Goal: Task Accomplishment & Management: Use online tool/utility

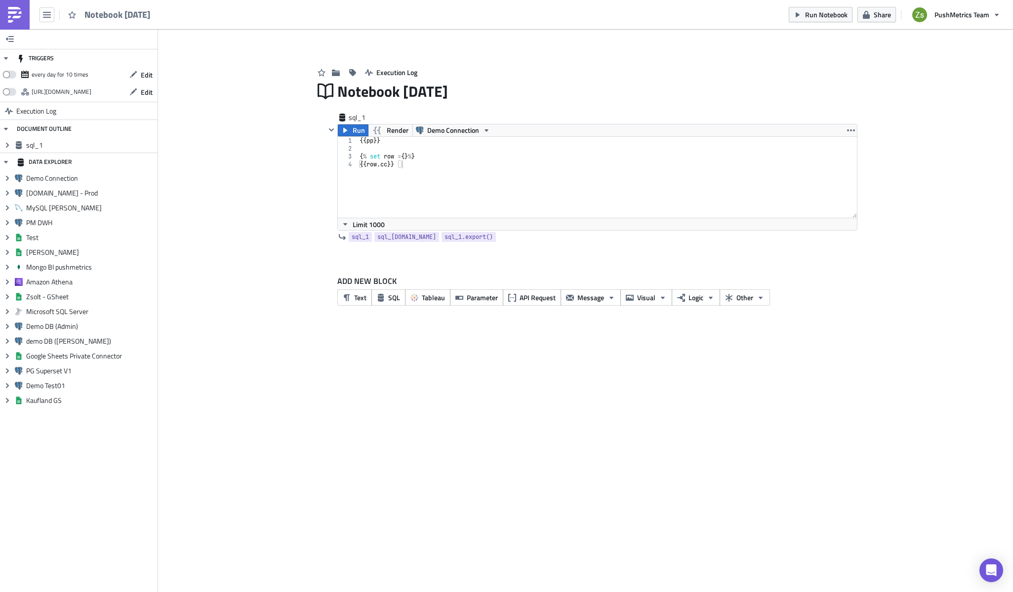
click at [472, 349] on div "TRIGGERS every day for 10 times Edit [URL][DOMAIN_NAME] Edit Execution Log DOCU…" at bounding box center [506, 310] width 1013 height 563
click at [739, 294] on span "Other" at bounding box center [744, 297] width 17 height 10
click at [696, 333] on link "Word Document" at bounding box center [667, 327] width 84 height 15
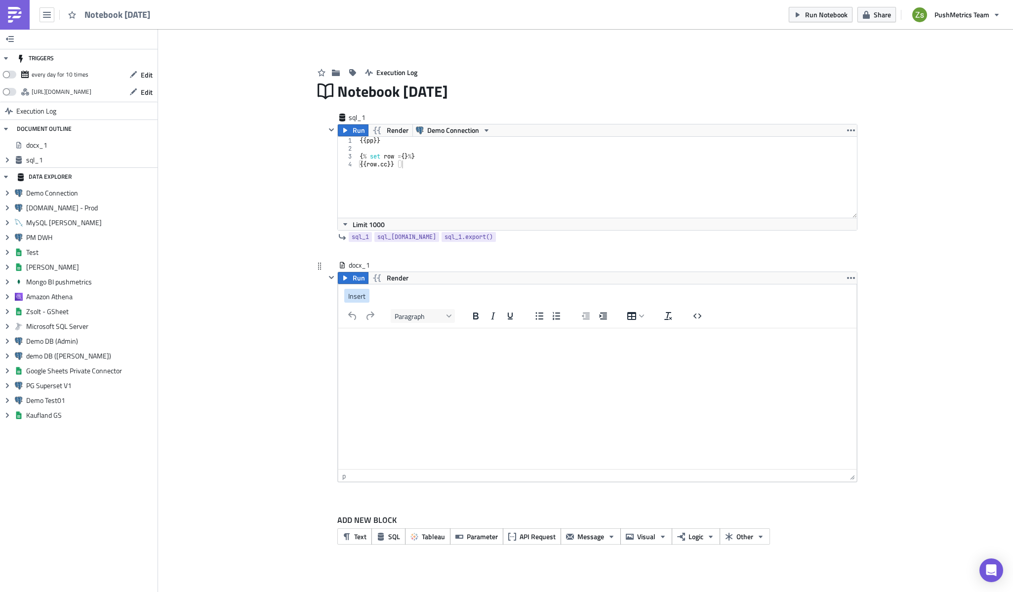
click at [353, 295] on span "Insert" at bounding box center [356, 296] width 17 height 10
click at [441, 349] on html at bounding box center [597, 340] width 518 height 24
click at [21, 11] on img at bounding box center [15, 15] width 16 height 16
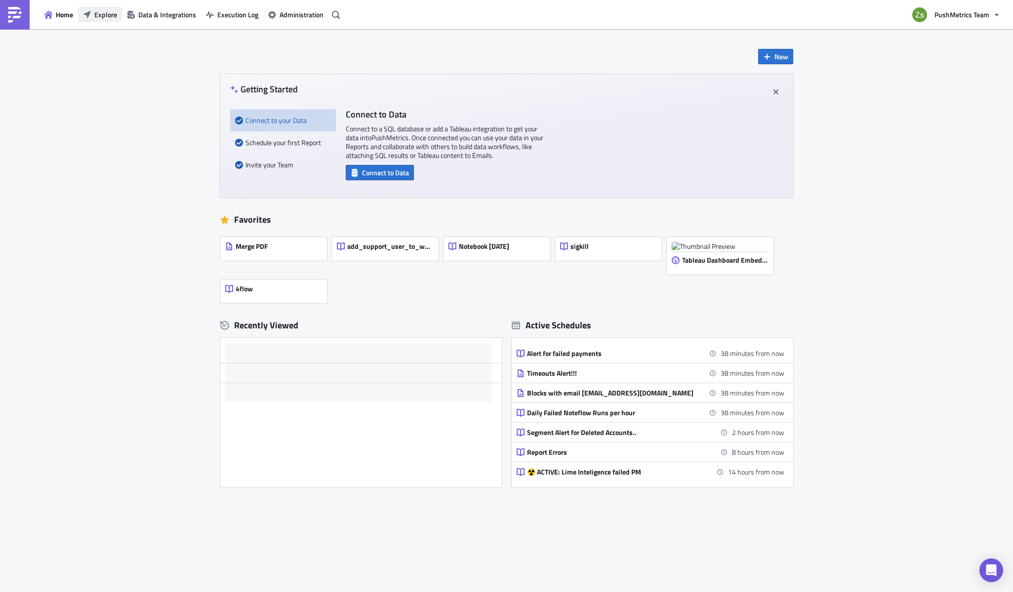
click at [102, 12] on span "Explore" at bounding box center [105, 14] width 23 height 10
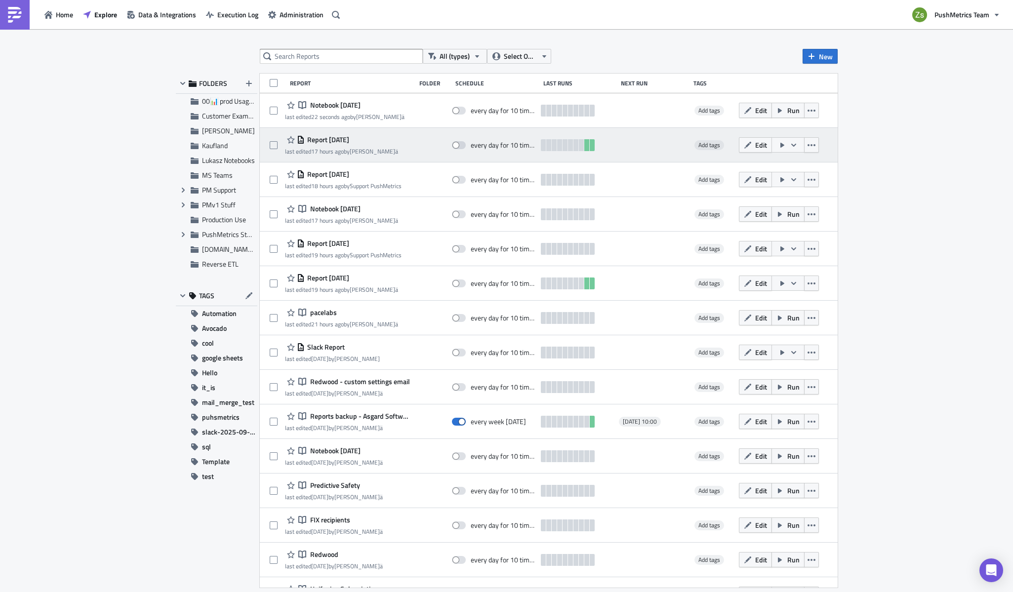
click at [342, 138] on span "Report [DATE]" at bounding box center [327, 139] width 44 height 9
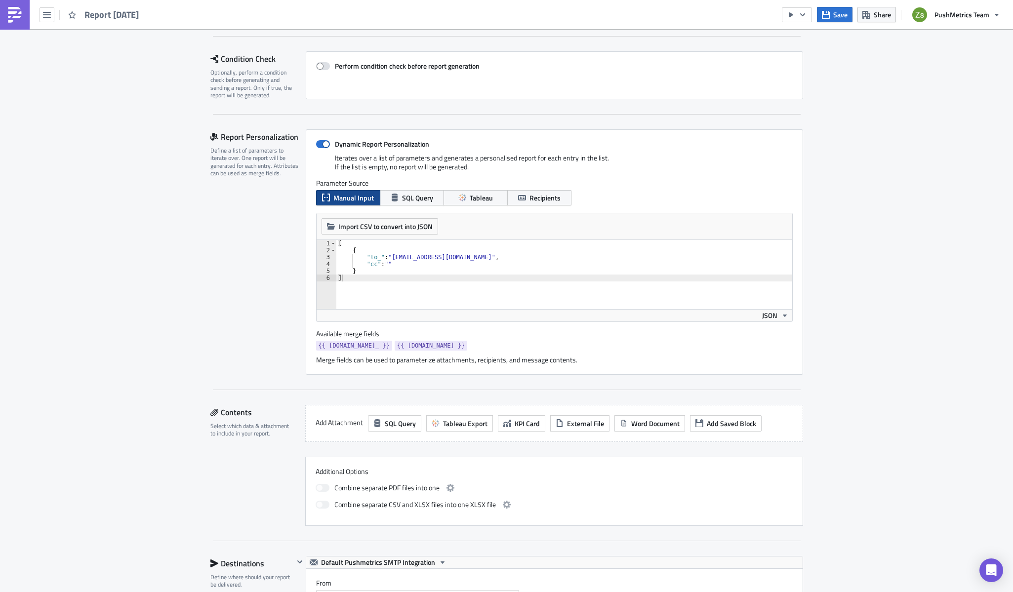
scroll to position [99, 0]
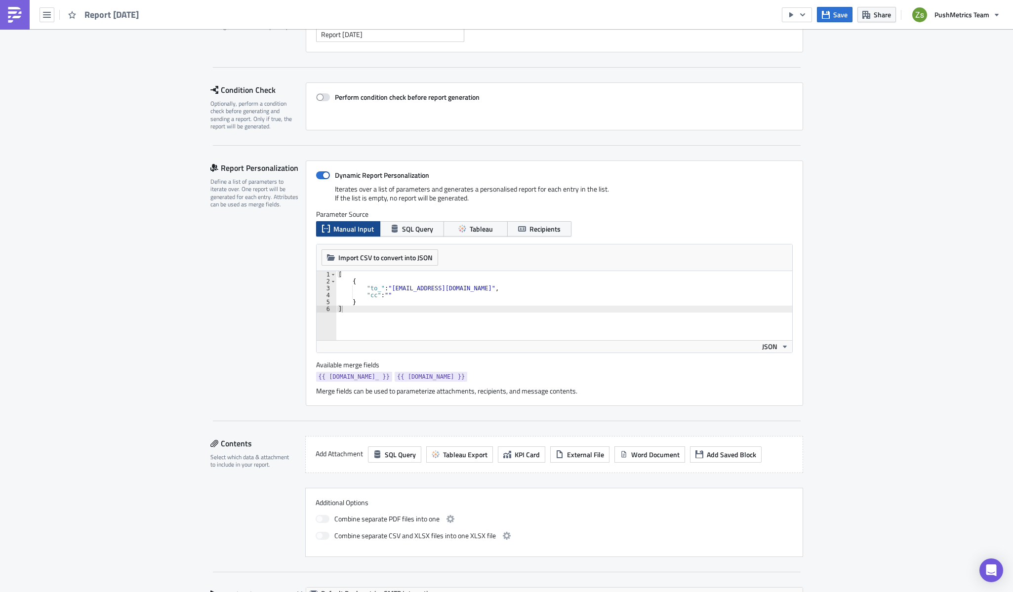
click at [21, 17] on img at bounding box center [15, 15] width 16 height 16
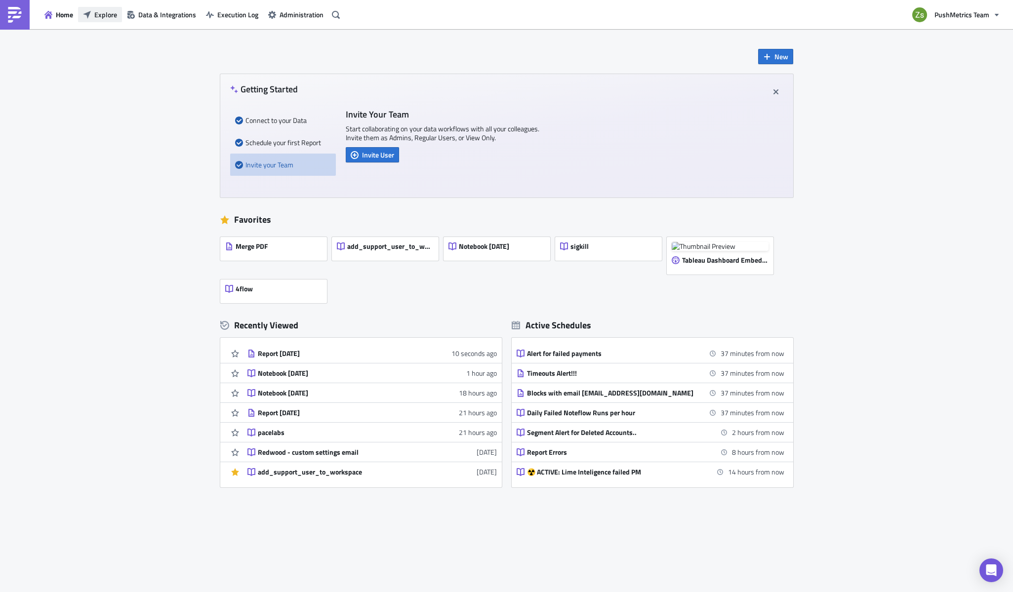
click at [104, 13] on span "Explore" at bounding box center [105, 14] width 23 height 10
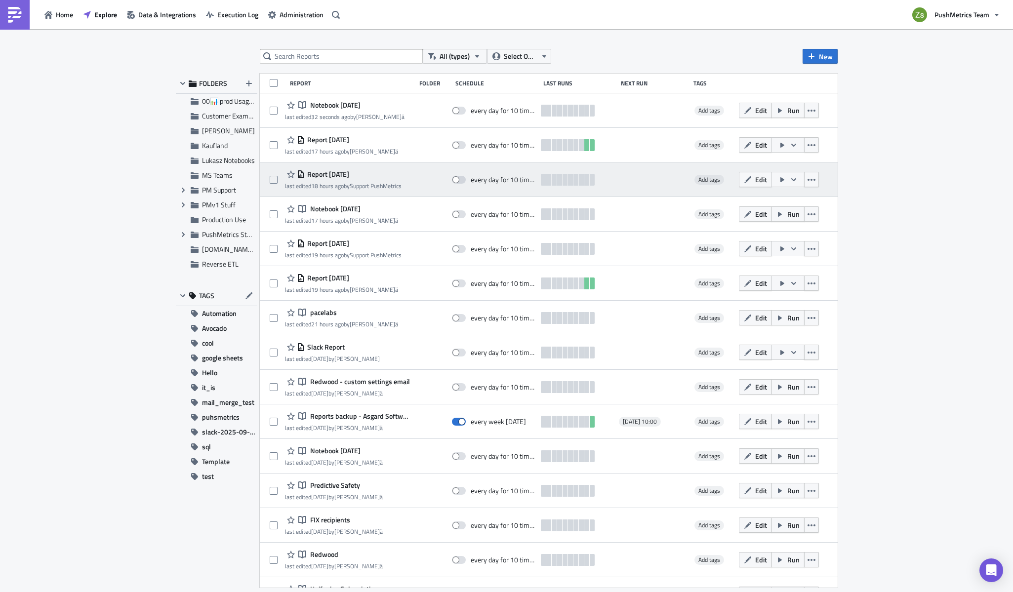
click at [343, 173] on span "Report [DATE]" at bounding box center [327, 174] width 44 height 9
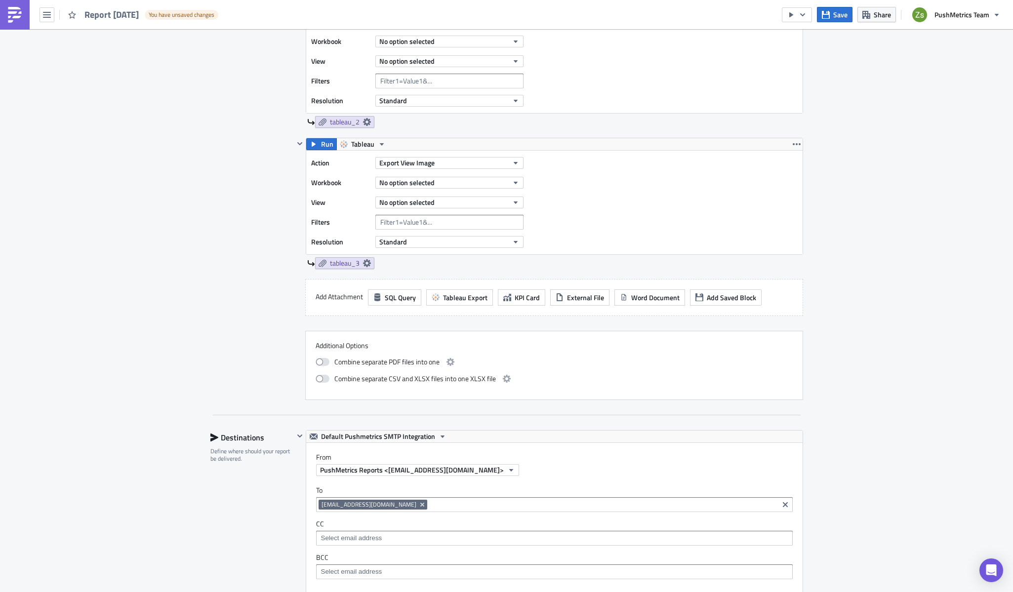
scroll to position [247, 0]
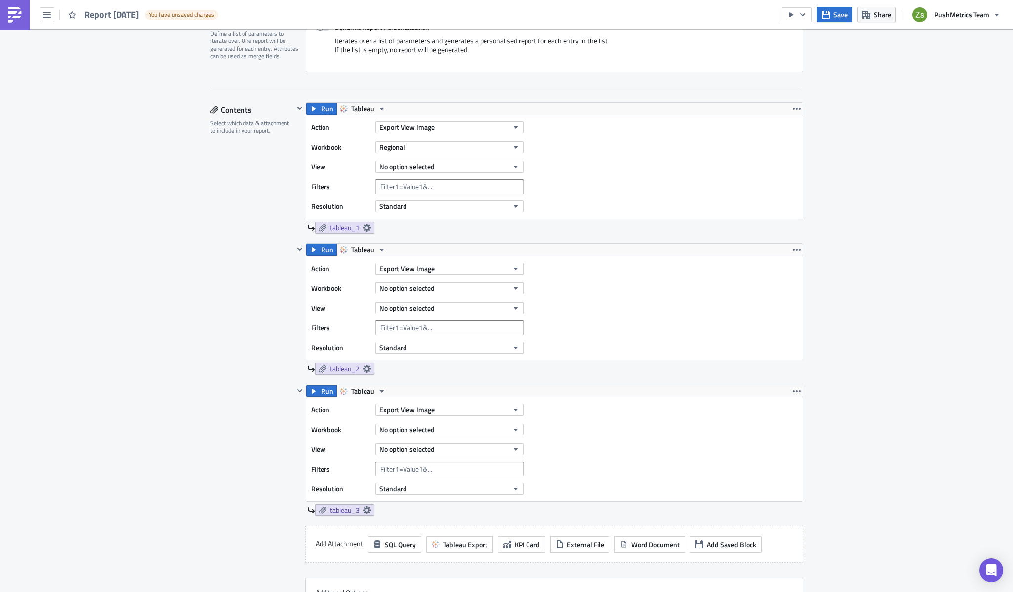
click at [13, 18] on img at bounding box center [15, 15] width 16 height 16
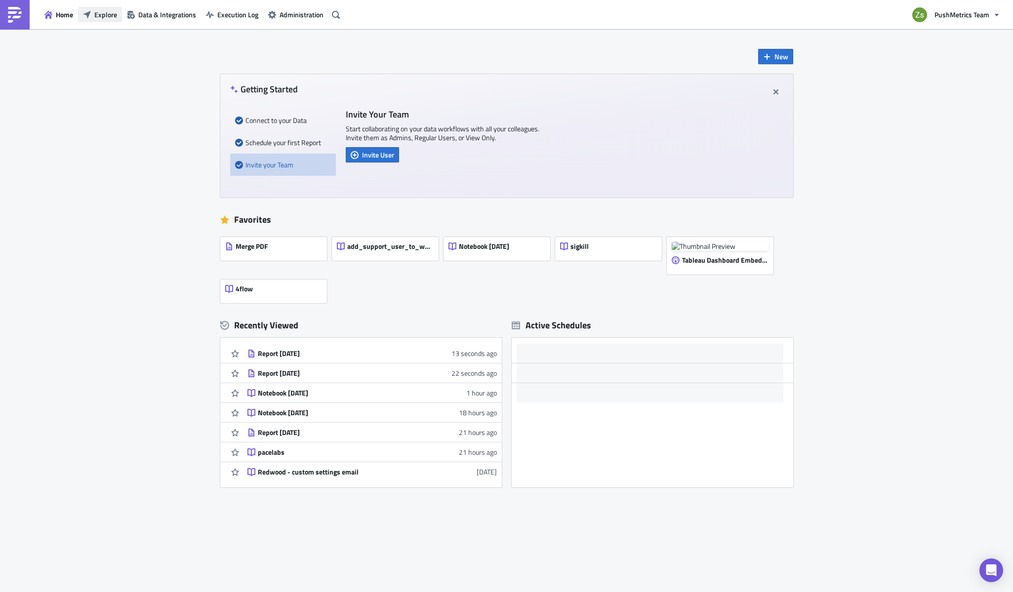
click at [92, 16] on button "Explore" at bounding box center [100, 14] width 44 height 15
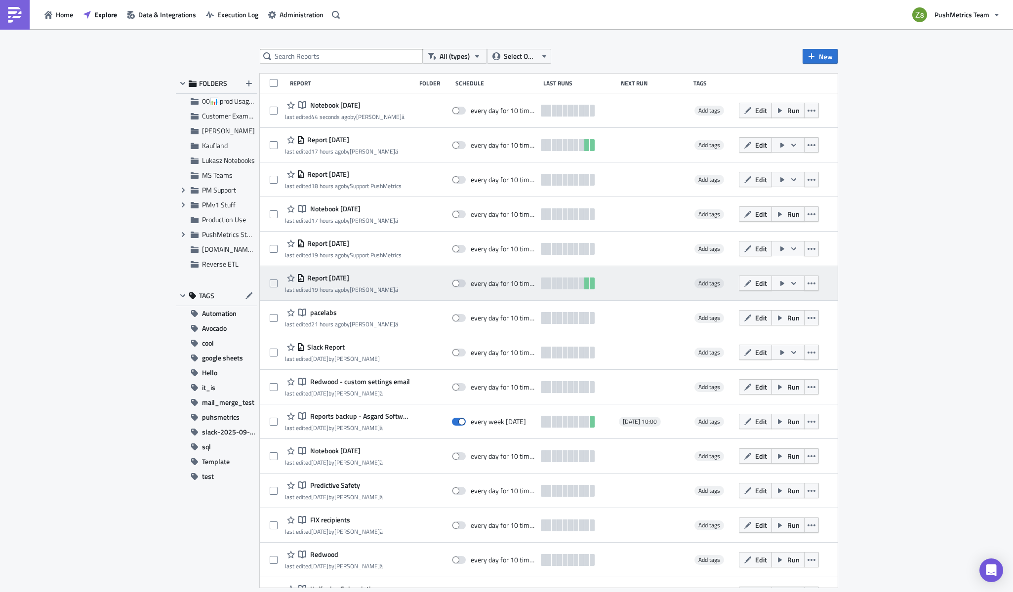
click at [345, 279] on span "Report [DATE]" at bounding box center [327, 277] width 44 height 9
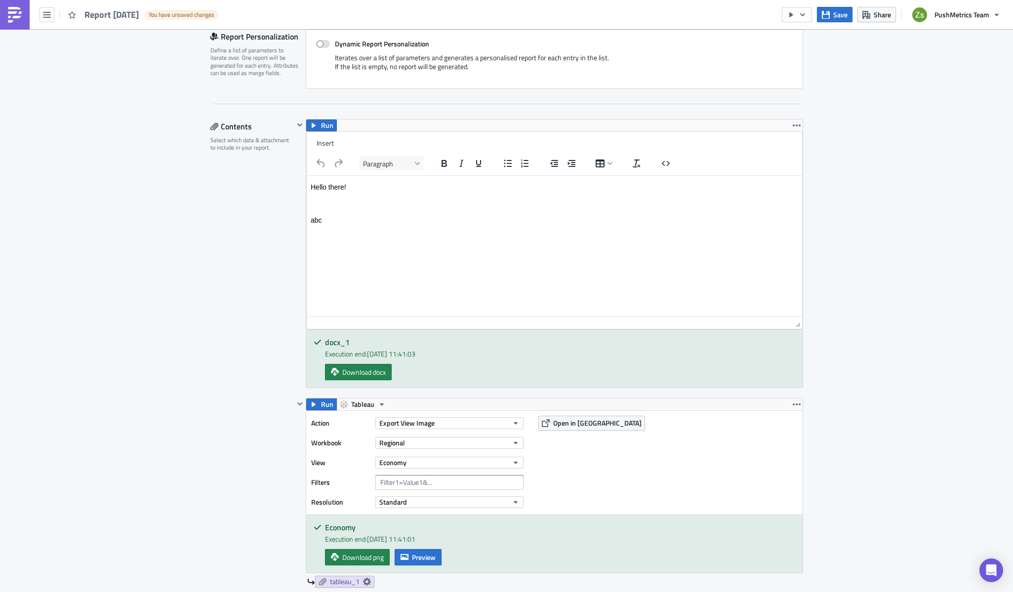
scroll to position [148, 0]
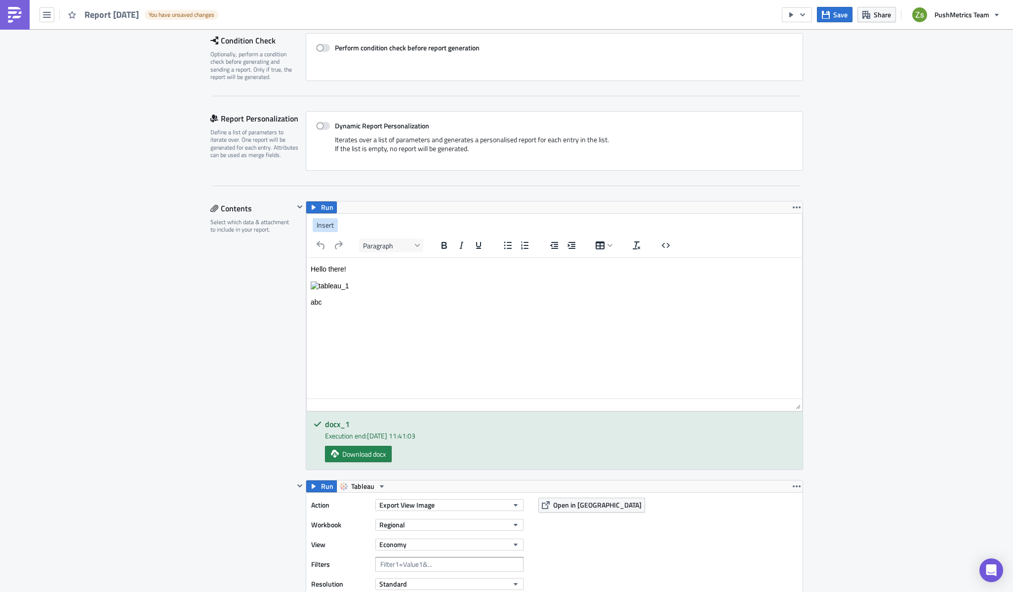
click at [331, 224] on button "Insert" at bounding box center [324, 225] width 25 height 14
click at [443, 273] on p "Hello there!" at bounding box center [553, 269] width 487 height 10
click at [326, 228] on span "Insert" at bounding box center [324, 225] width 17 height 10
click at [692, 247] on div "Paragraph" at bounding box center [554, 244] width 495 height 19
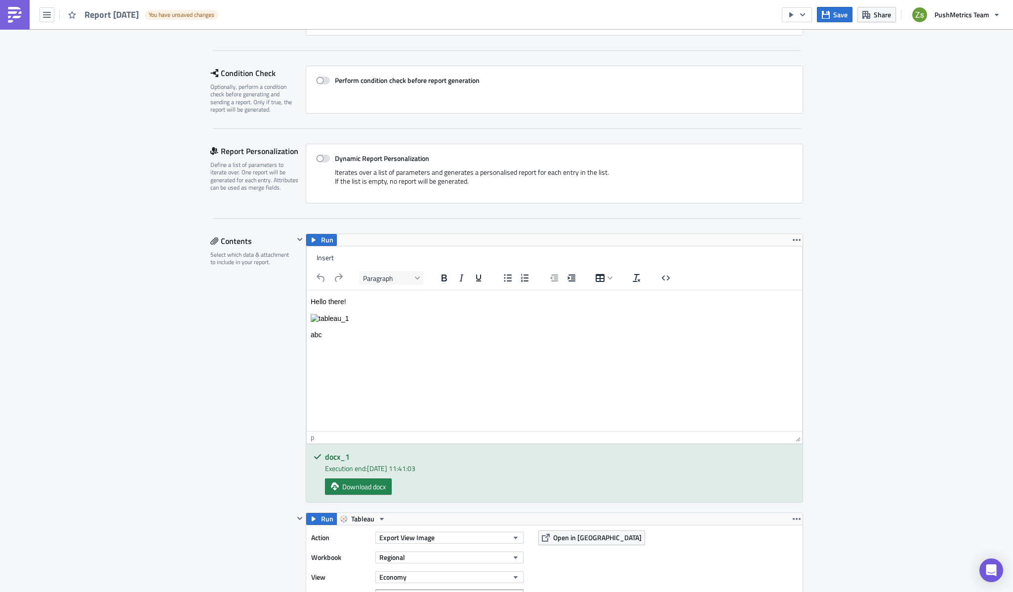
scroll to position [99, 0]
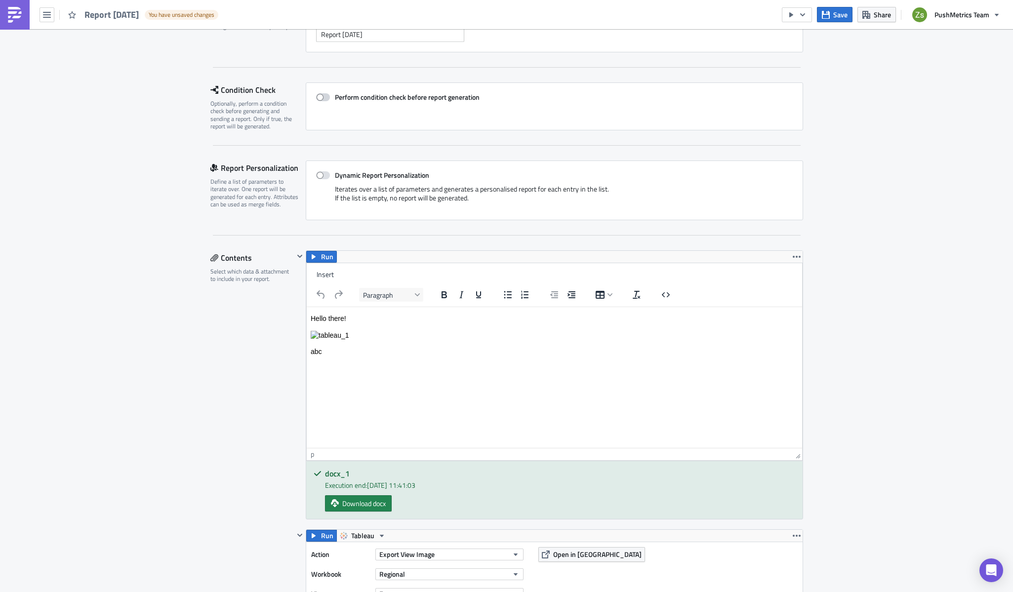
click at [320, 100] on span at bounding box center [323, 97] width 14 height 8
click at [320, 100] on input "Perform condition check before report generation" at bounding box center [321, 97] width 6 height 6
checkbox input "true"
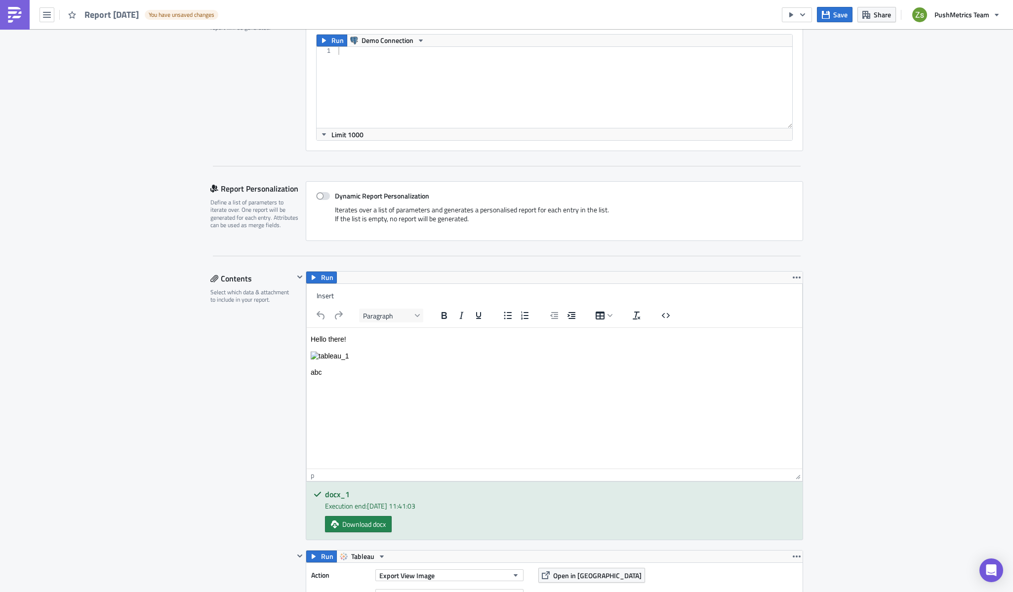
scroll to position [494, 0]
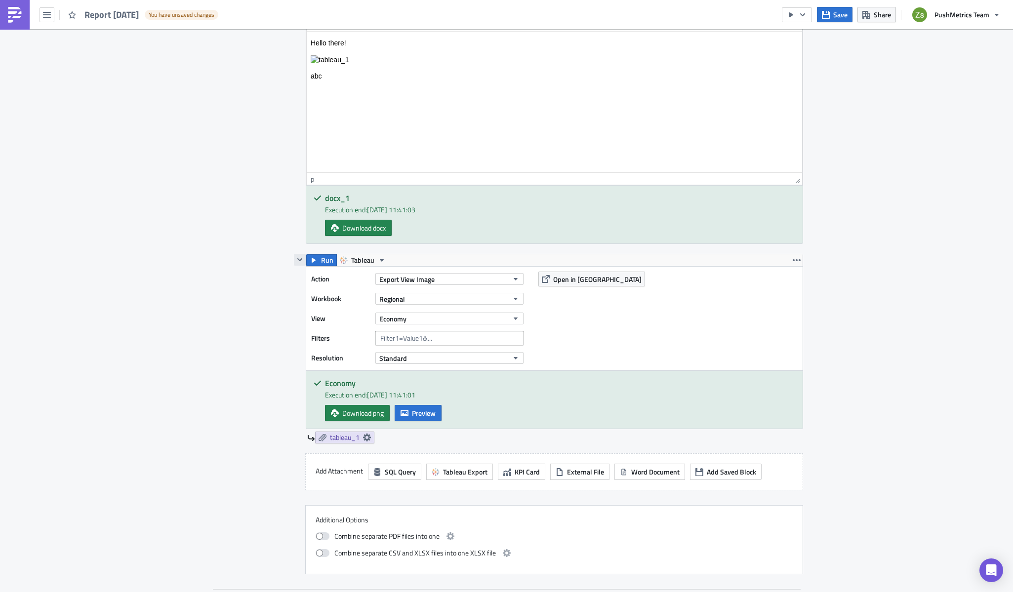
click at [297, 260] on icon "button" at bounding box center [300, 260] width 8 height 8
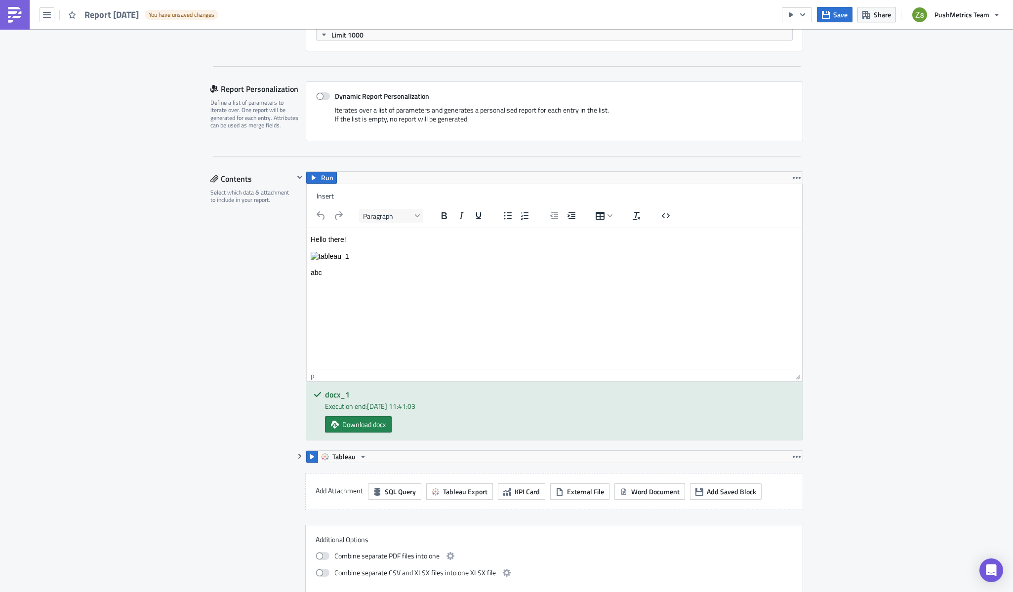
scroll to position [296, 0]
click at [298, 183] on button "button" at bounding box center [300, 178] width 12 height 12
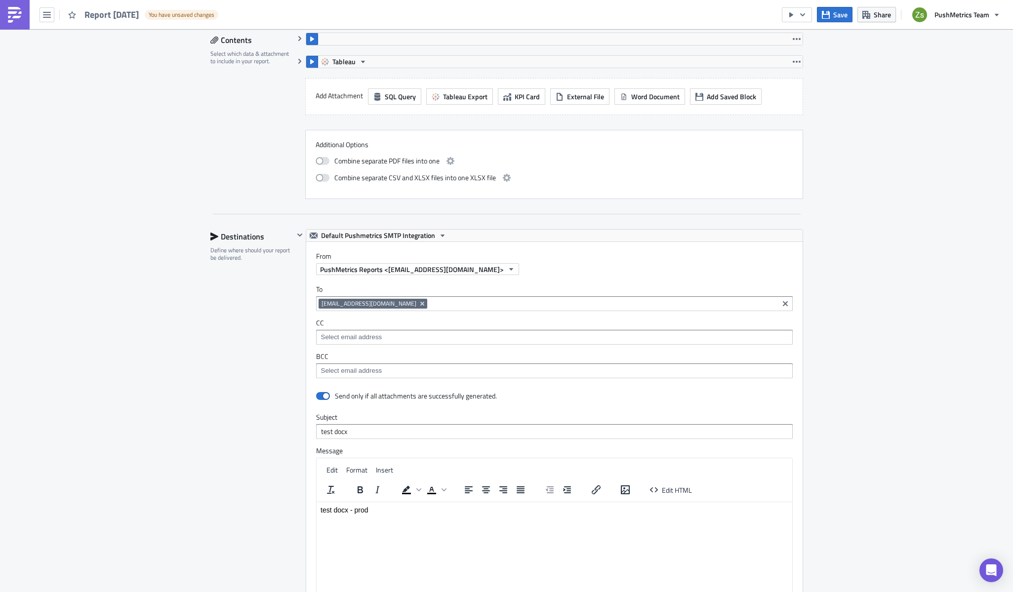
scroll to position [444, 0]
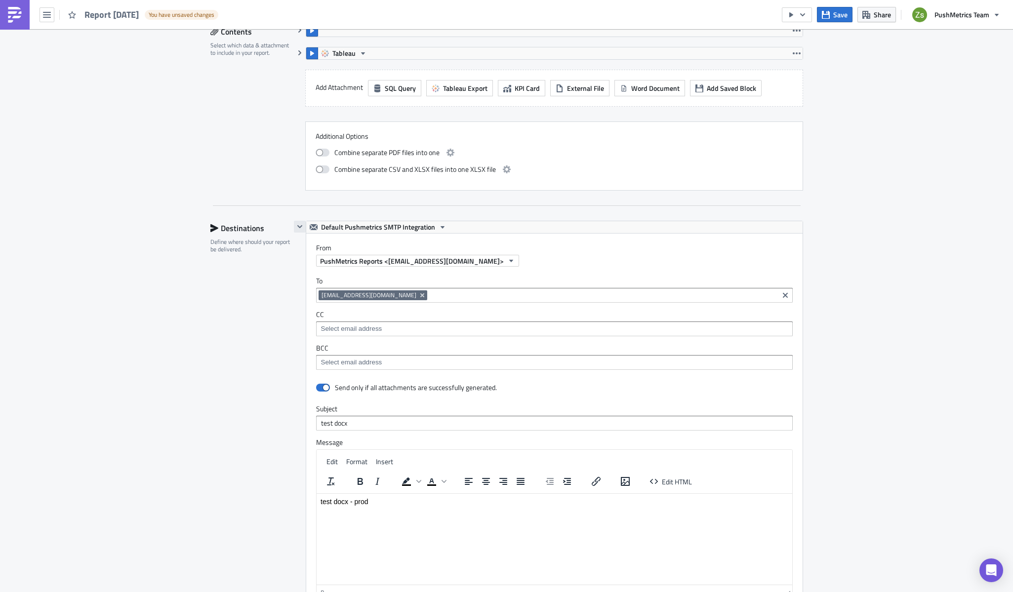
click at [296, 228] on icon "button" at bounding box center [300, 227] width 8 height 8
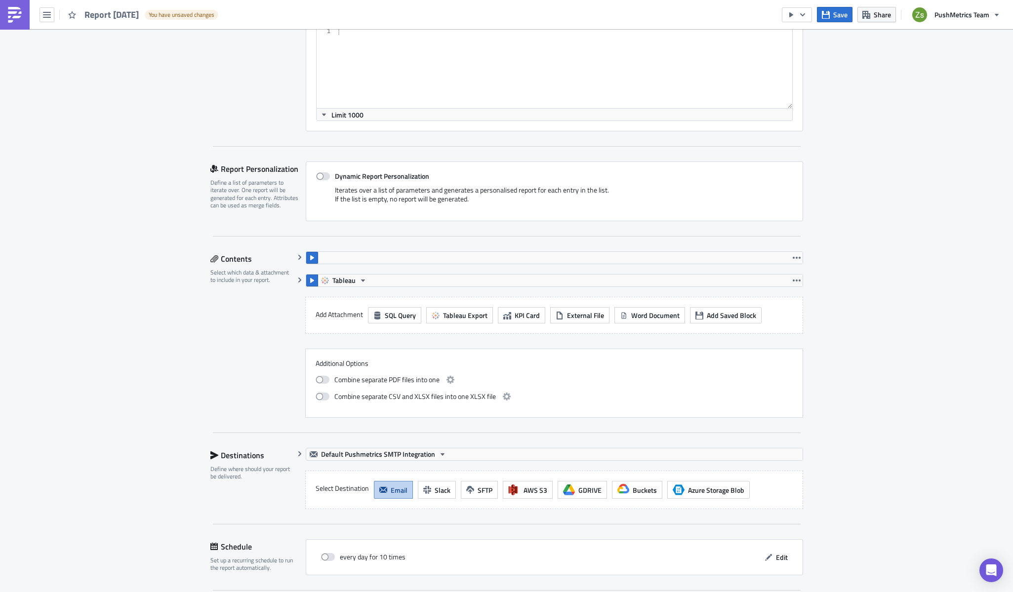
scroll to position [216, 0]
click at [298, 255] on icon "button" at bounding box center [300, 258] width 8 height 8
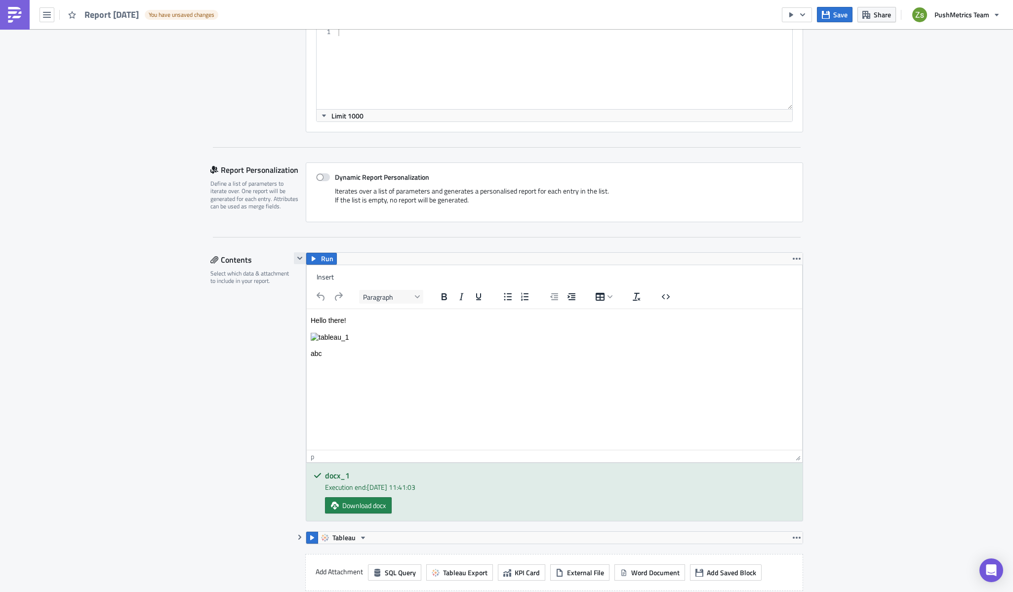
click at [298, 255] on icon "button" at bounding box center [300, 258] width 8 height 8
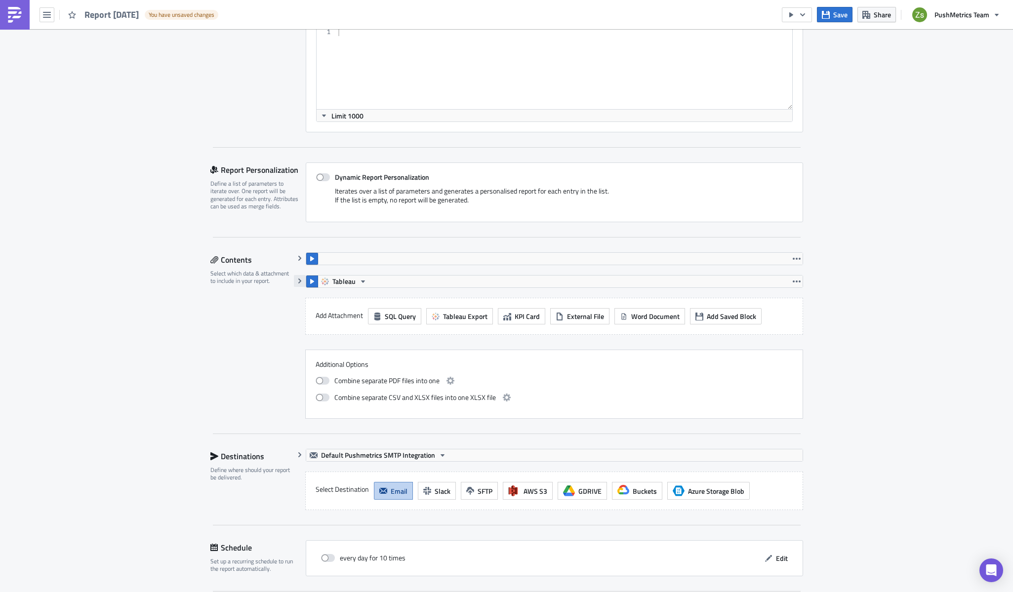
click at [296, 283] on icon "button" at bounding box center [300, 281] width 8 height 8
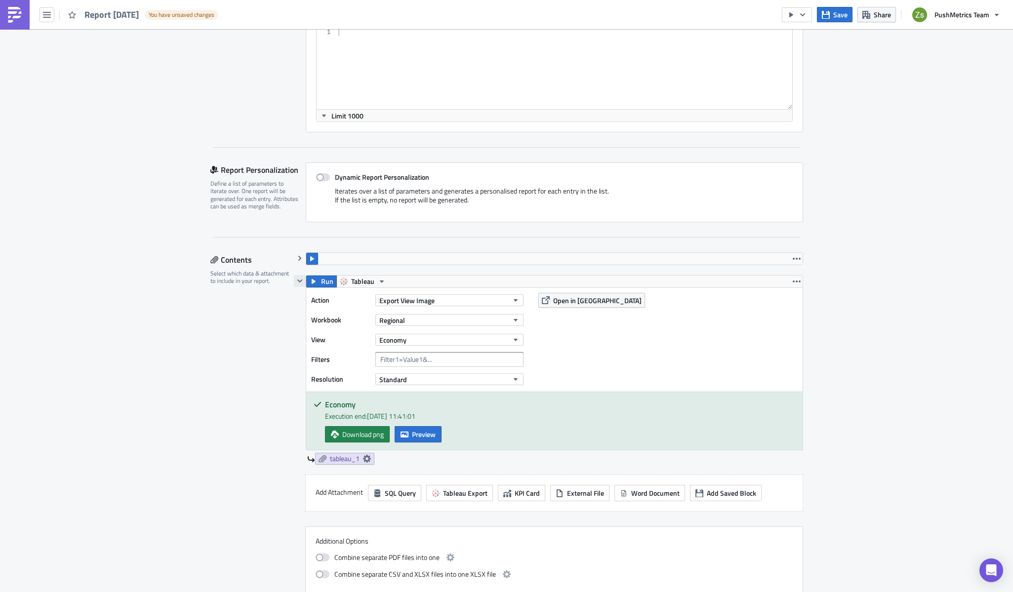
click at [296, 283] on icon "button" at bounding box center [300, 281] width 8 height 8
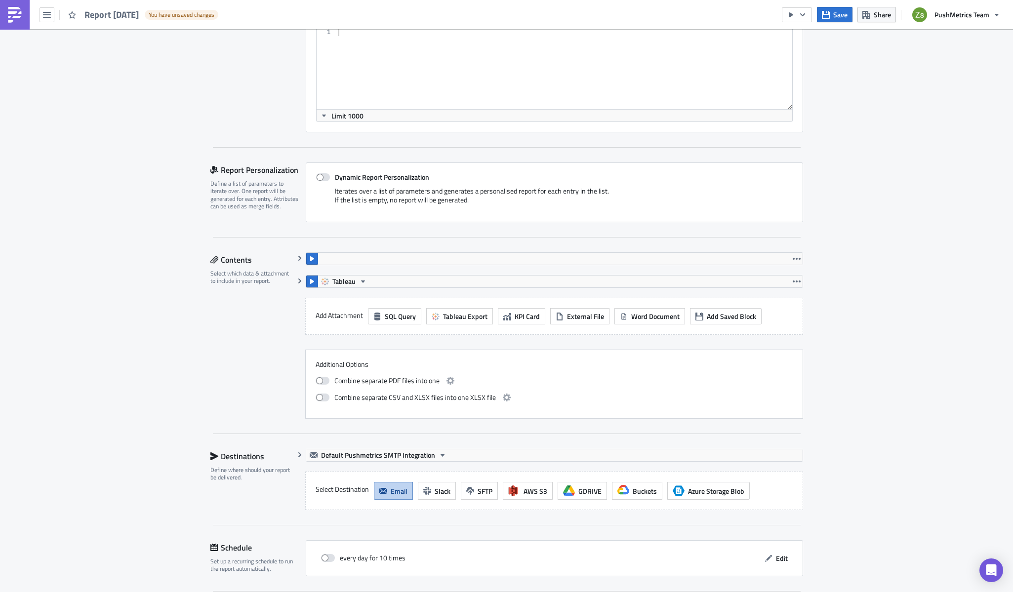
click at [292, 252] on div "Settings Configure the basics of your report. Report Nam﻿e Report [DATE] Condit…" at bounding box center [506, 272] width 592 height 769
click at [296, 252] on button "button" at bounding box center [300, 258] width 12 height 12
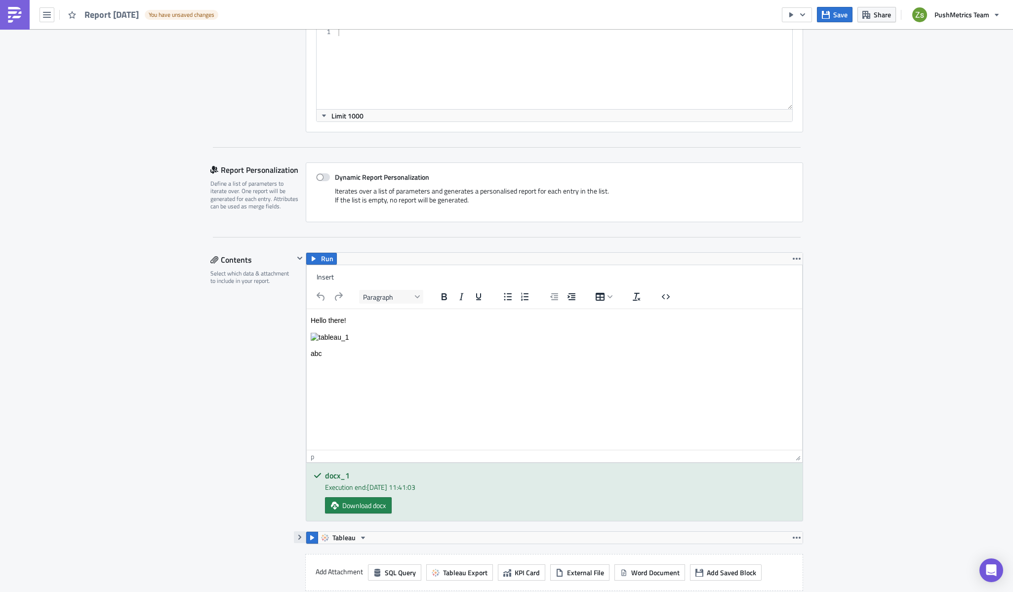
click at [296, 349] on icon "button" at bounding box center [300, 537] width 8 height 8
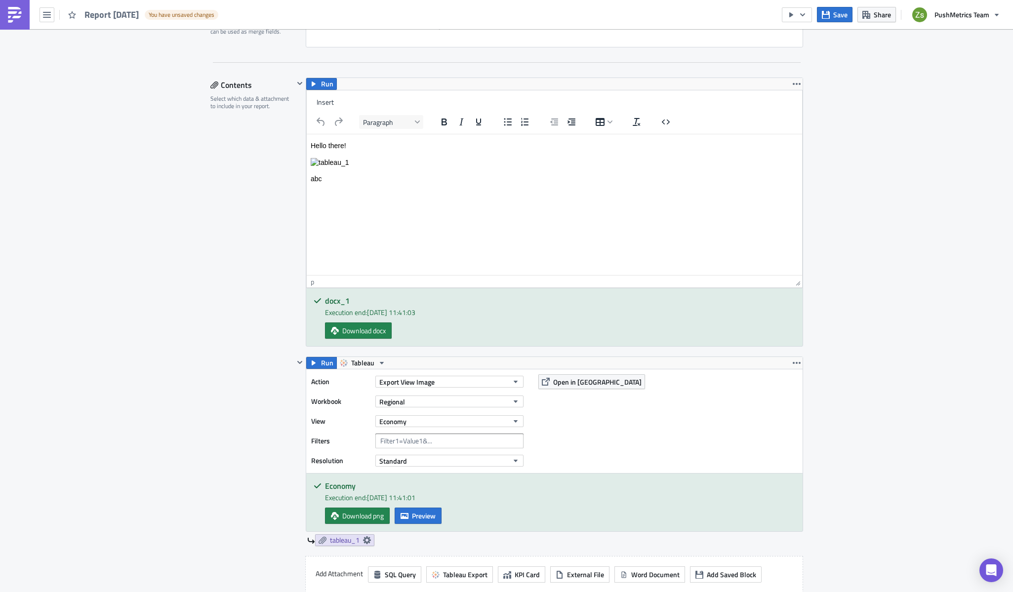
scroll to position [414, 0]
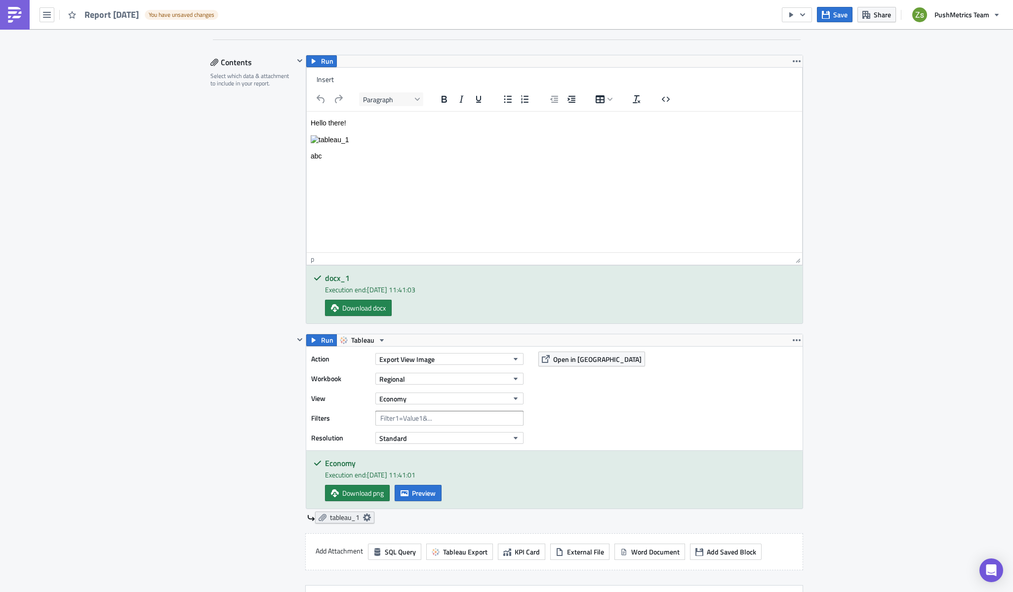
click at [351, 349] on span "tableau_1" at bounding box center [345, 517] width 30 height 9
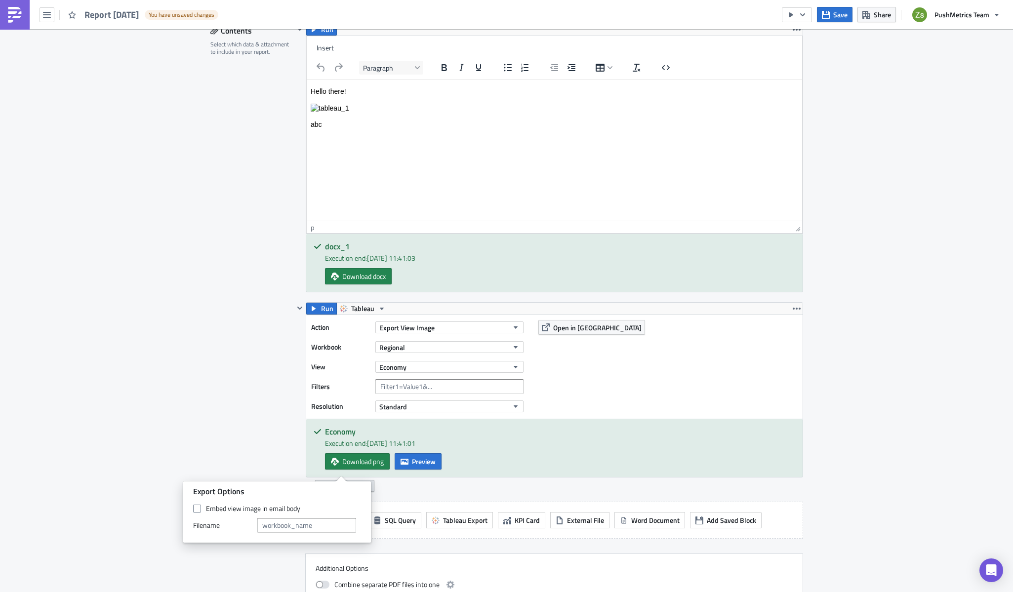
scroll to position [463, 0]
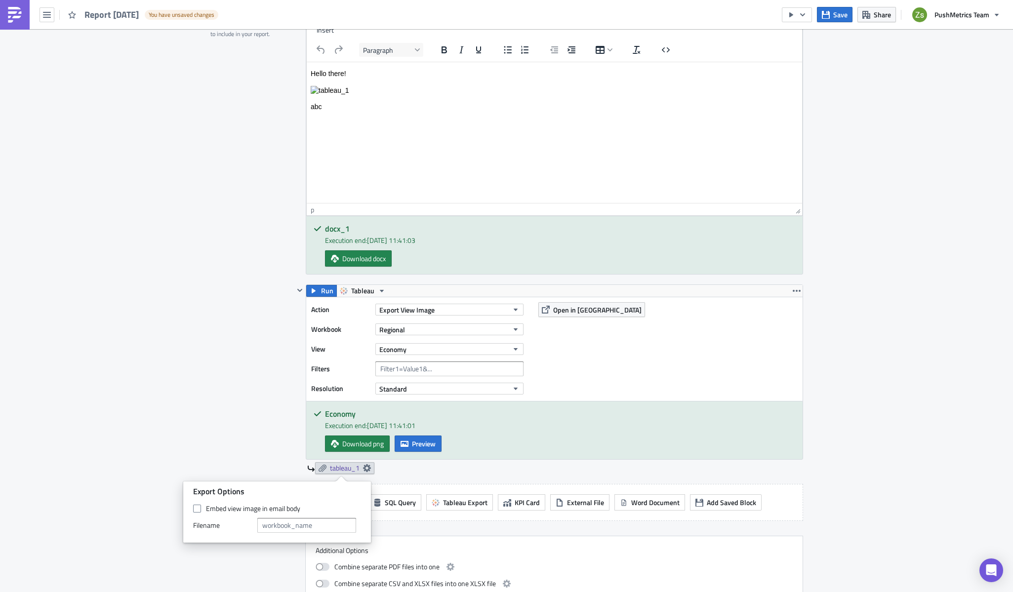
click at [254, 349] on div "Contents Select which data & attachment to include in your report." at bounding box center [251, 304] width 83 height 599
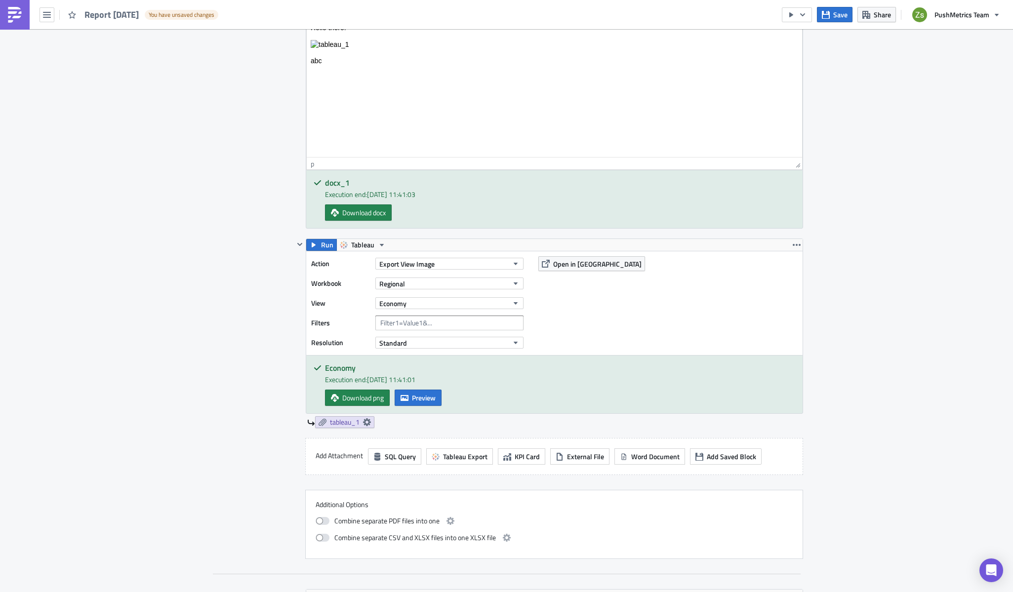
scroll to position [512, 0]
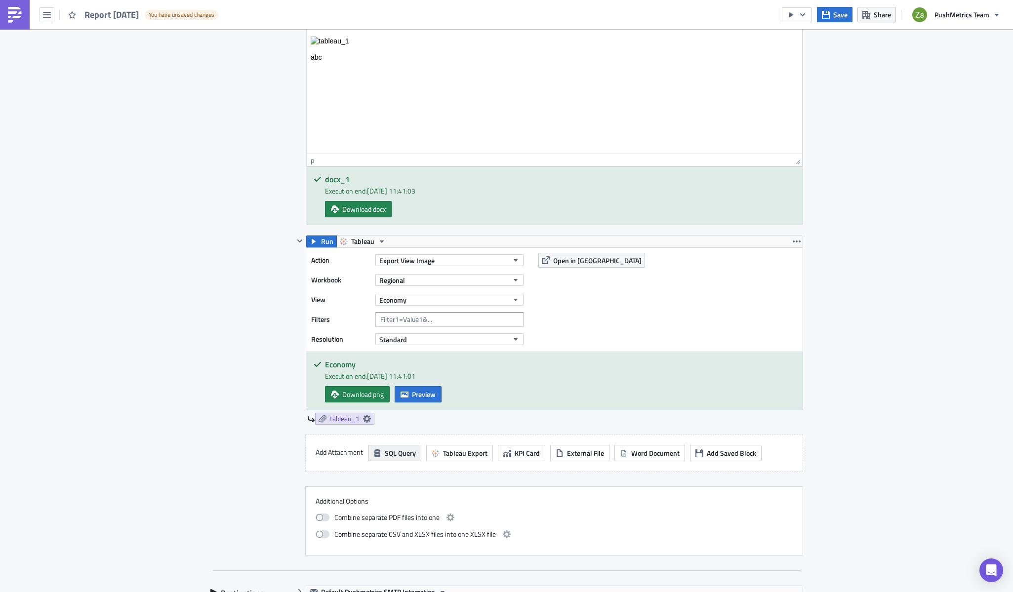
click at [404, 349] on span "SQL Query" at bounding box center [400, 453] width 31 height 10
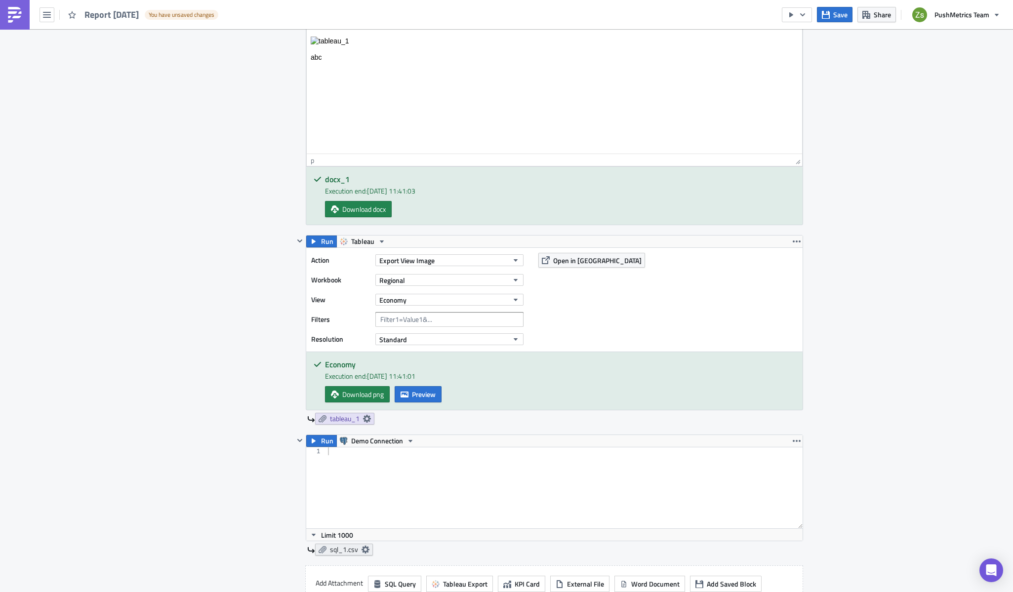
click at [350, 349] on span "sql_1.csv" at bounding box center [344, 549] width 28 height 9
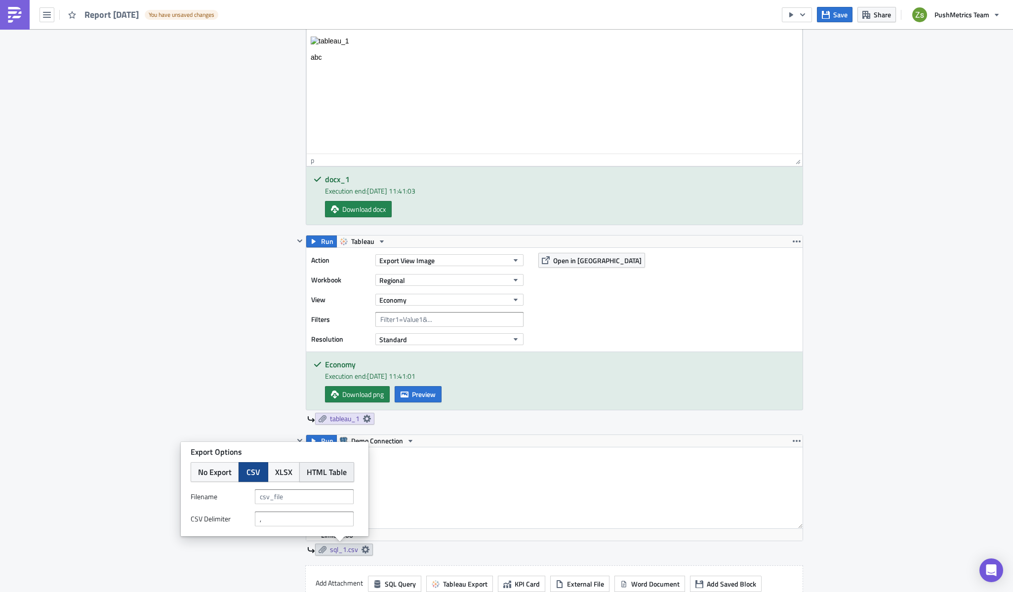
click at [347, 349] on button "HTML Table" at bounding box center [326, 472] width 55 height 20
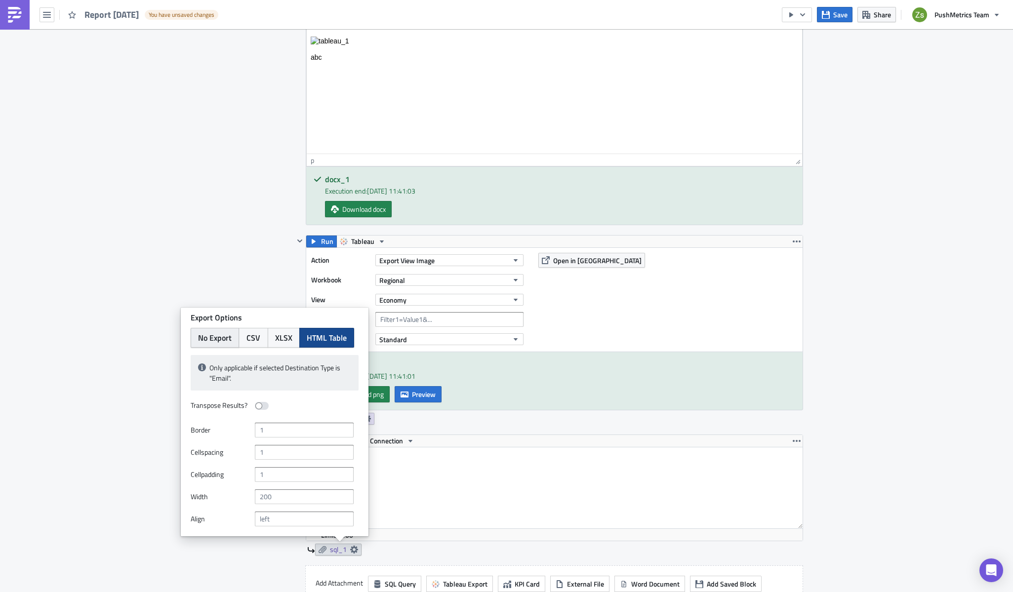
click at [214, 340] on span "No Export" at bounding box center [215, 338] width 34 height 12
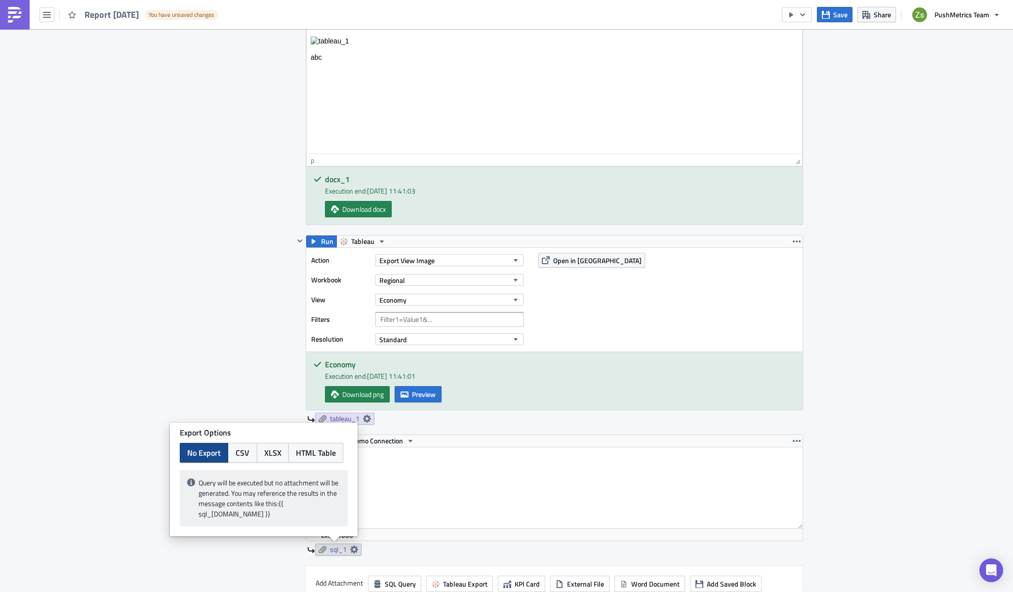
click at [422, 349] on div at bounding box center [564, 495] width 476 height 97
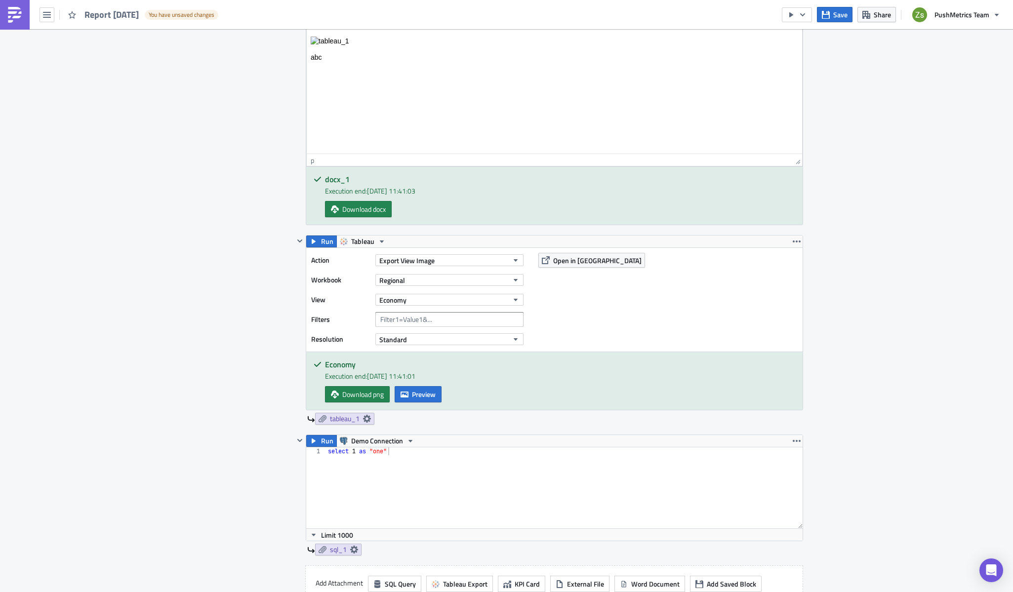
scroll to position [0, 4]
click at [333, 349] on span "sql_1" at bounding box center [338, 549] width 17 height 9
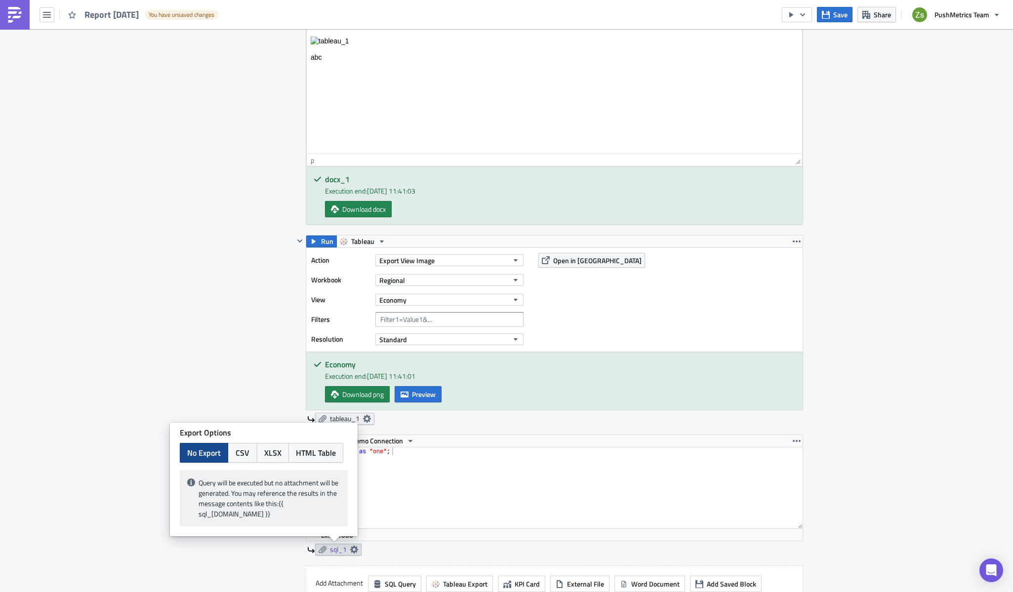
click at [364, 349] on icon at bounding box center [367, 419] width 8 height 8
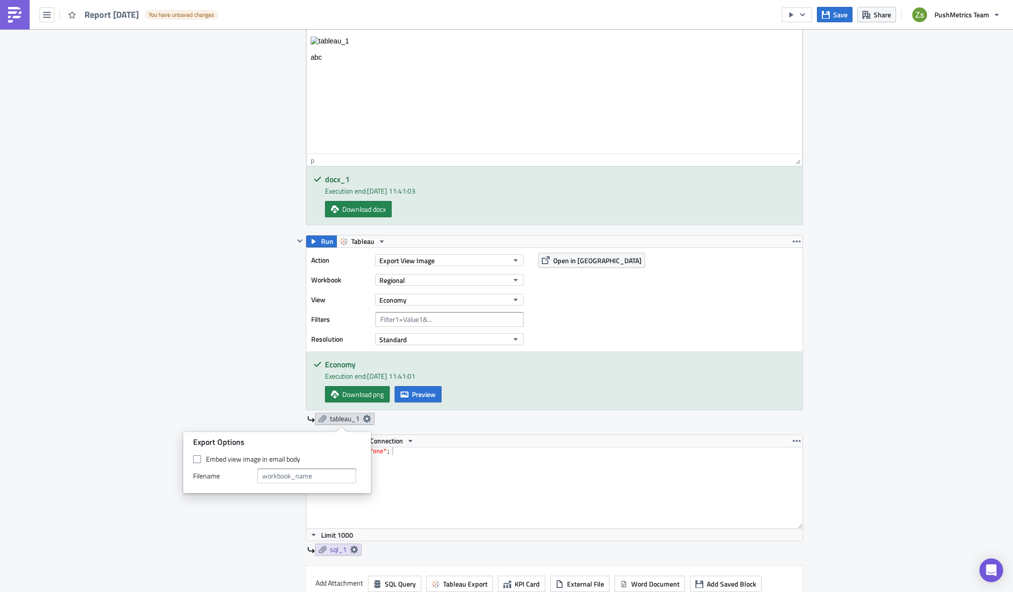
click at [364, 349] on icon at bounding box center [367, 419] width 8 height 8
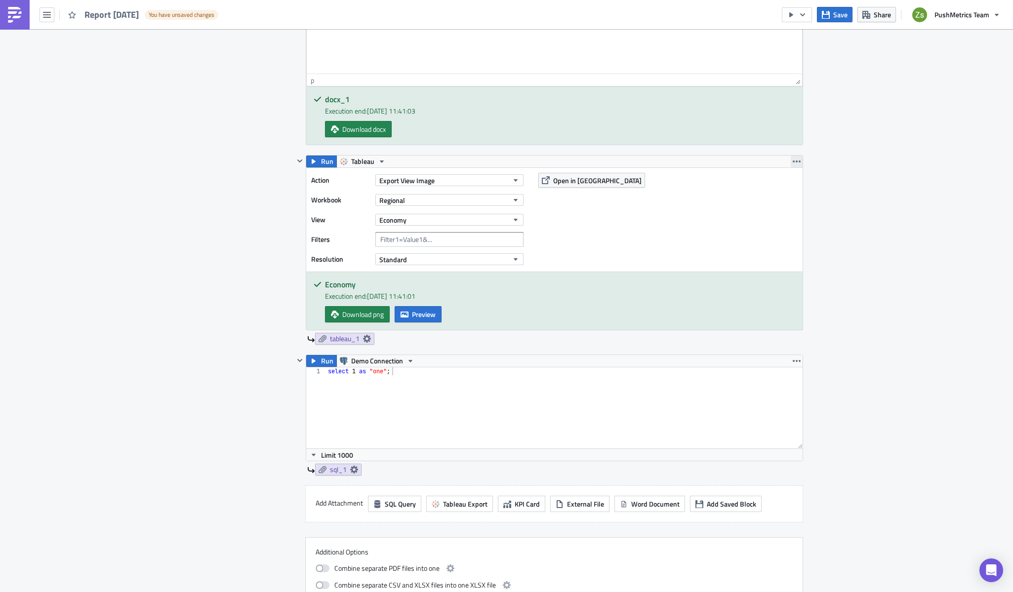
scroll to position [642, 0]
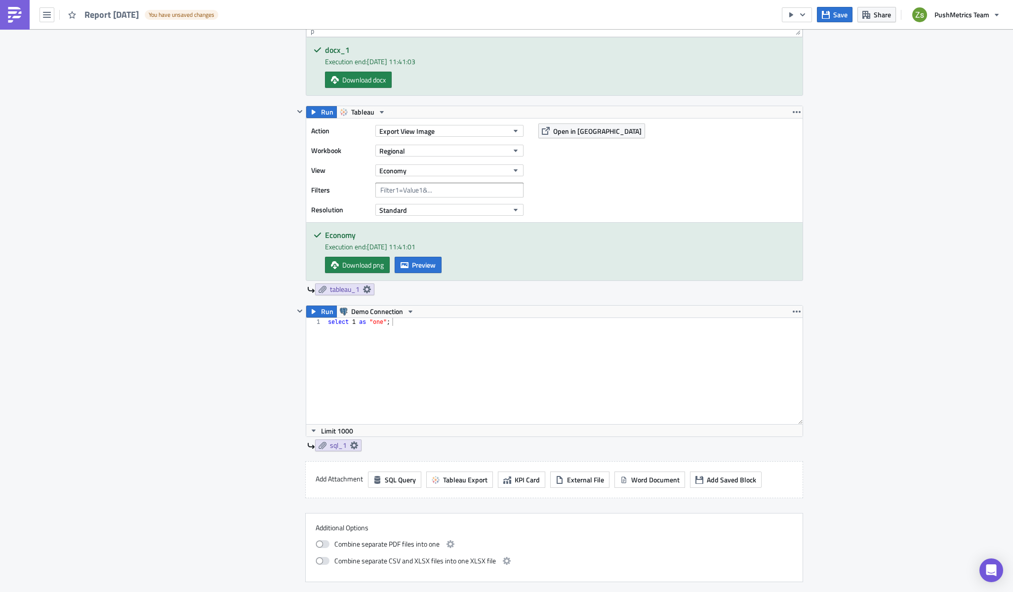
drag, startPoint x: 795, startPoint y: 396, endPoint x: 796, endPoint y: 421, distance: 25.2
click at [754, 349] on div "select 1 as "one; 1 select 1 as "one" ; ההההההההההההההההההההההההההההההההההההההה…" at bounding box center [554, 371] width 496 height 106
type textarea "select 1 as "one";"
click at [657, 349] on div "select 1 as "one" ;" at bounding box center [564, 366] width 476 height 97
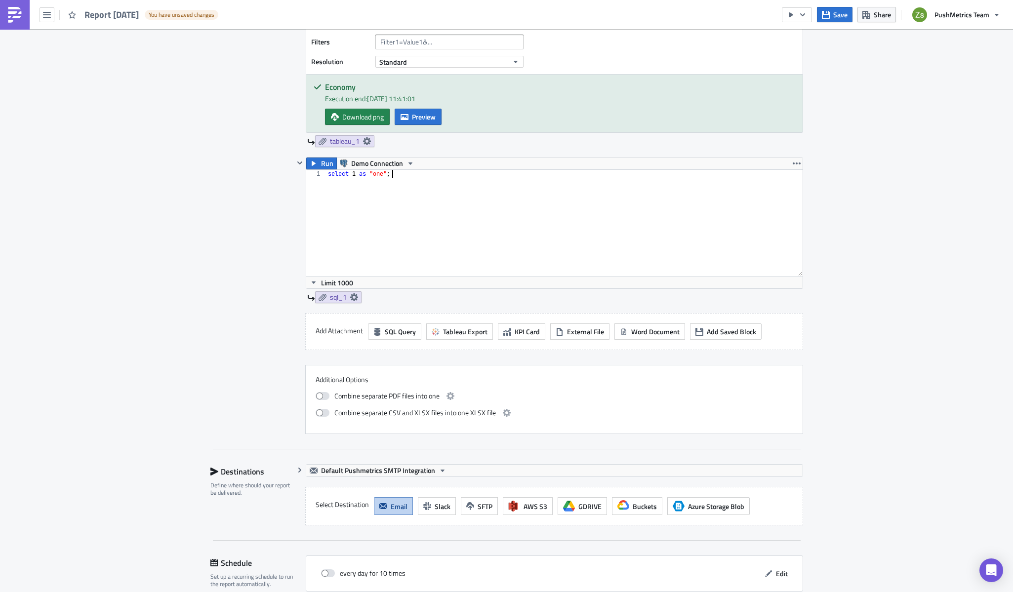
scroll to position [839, 0]
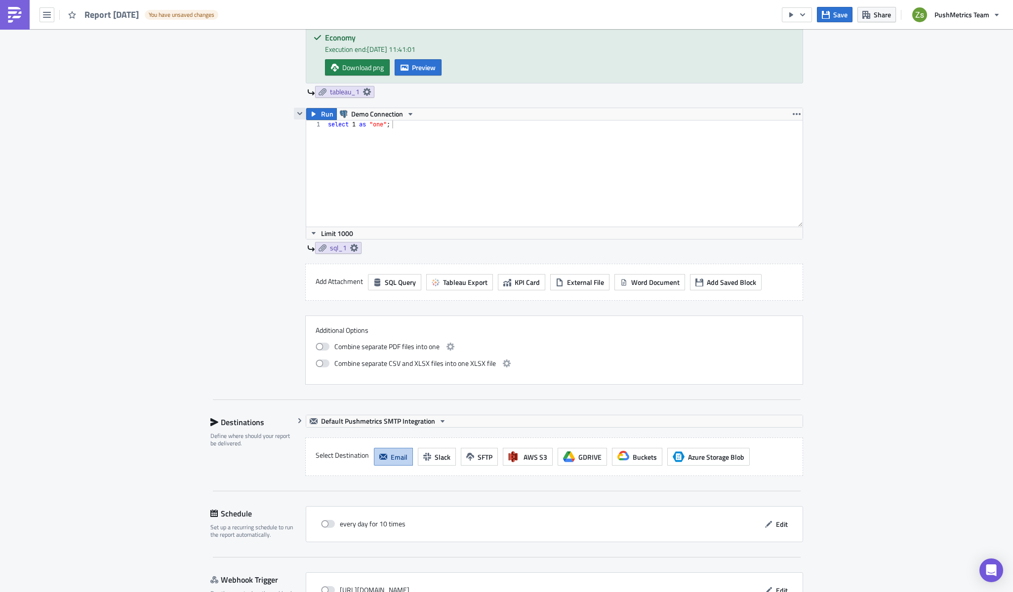
click at [296, 111] on icon "button" at bounding box center [300, 114] width 8 height 8
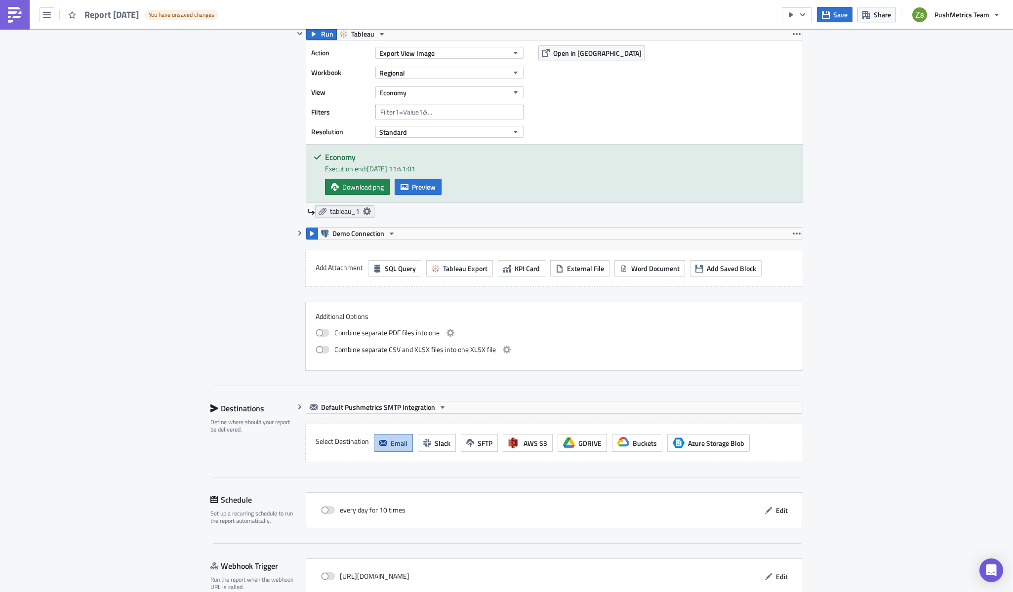
scroll to position [672, 0]
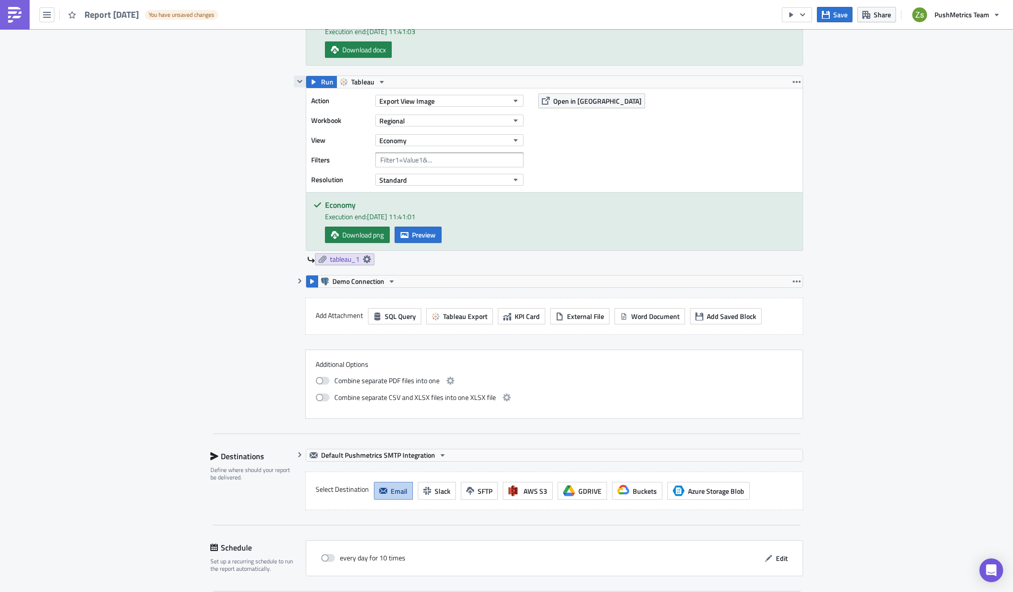
click at [296, 83] on icon "button" at bounding box center [300, 82] width 8 height 8
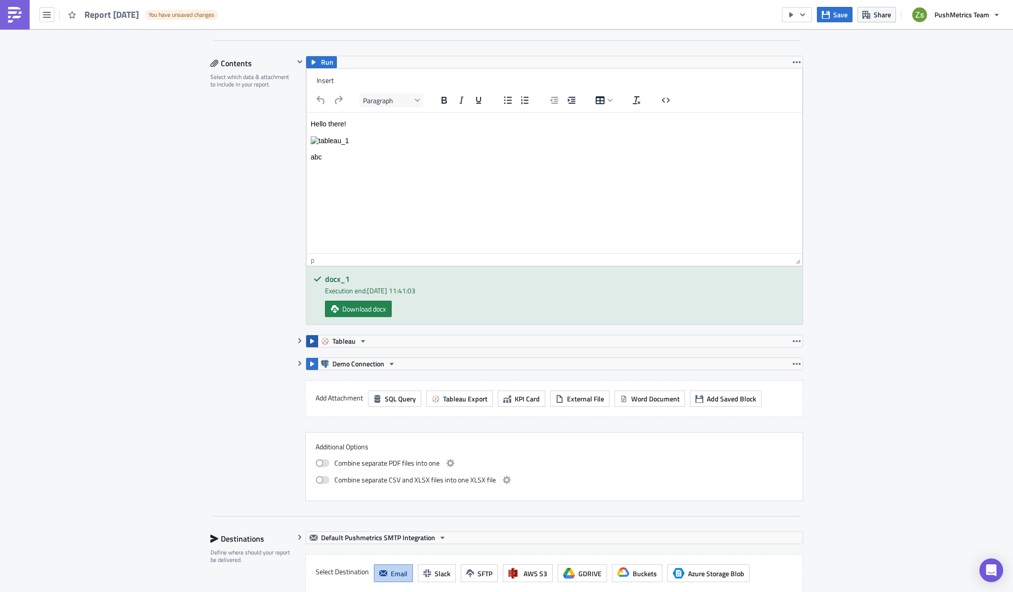
scroll to position [396, 0]
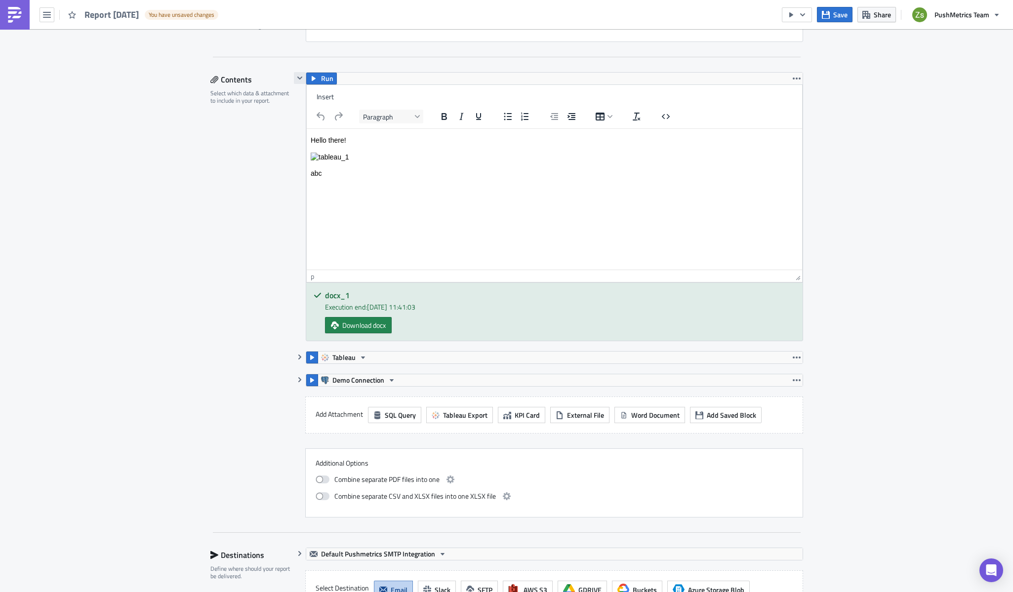
click at [296, 80] on icon "button" at bounding box center [300, 78] width 8 height 8
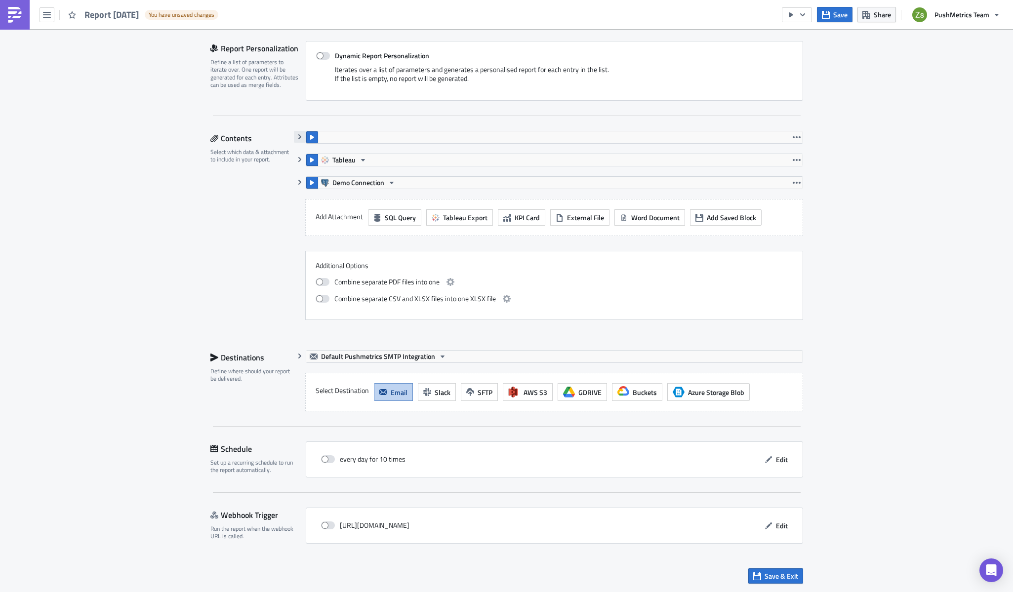
scroll to position [338, 0]
click at [296, 136] on icon "button" at bounding box center [300, 137] width 8 height 8
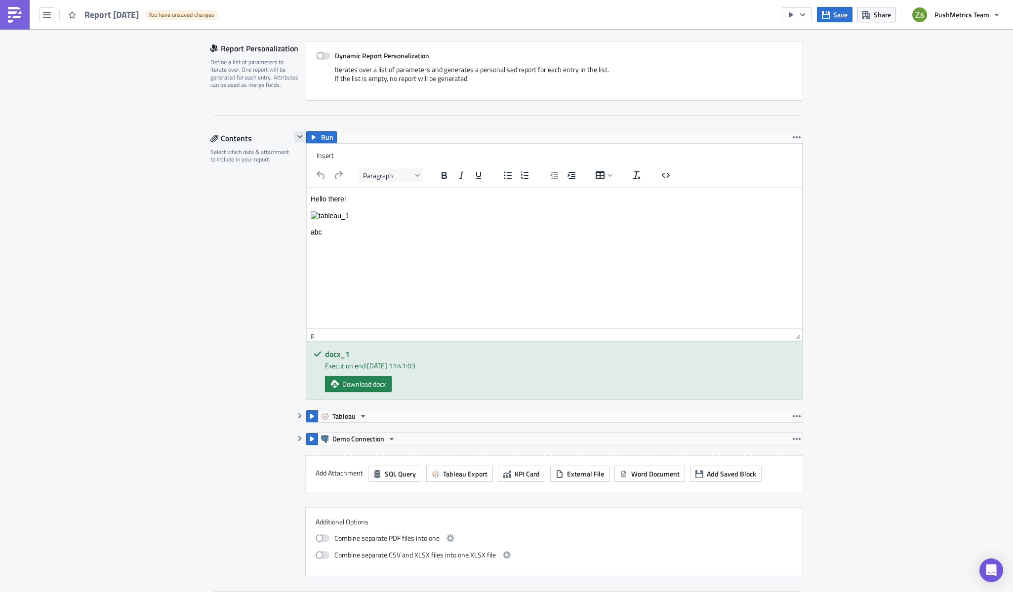
scroll to position [396, 0]
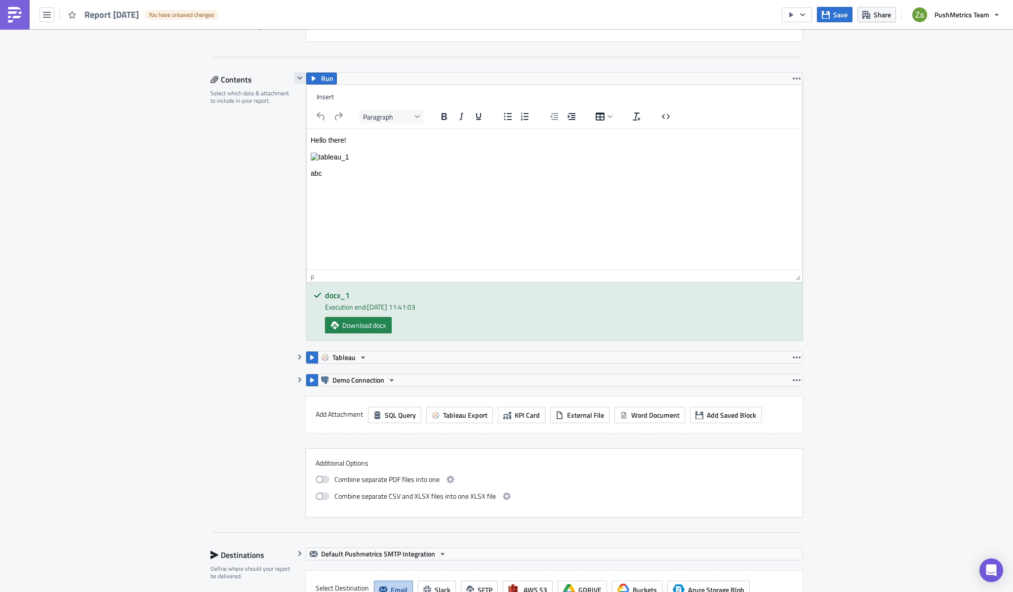
click at [301, 73] on button "button" at bounding box center [300, 78] width 12 height 12
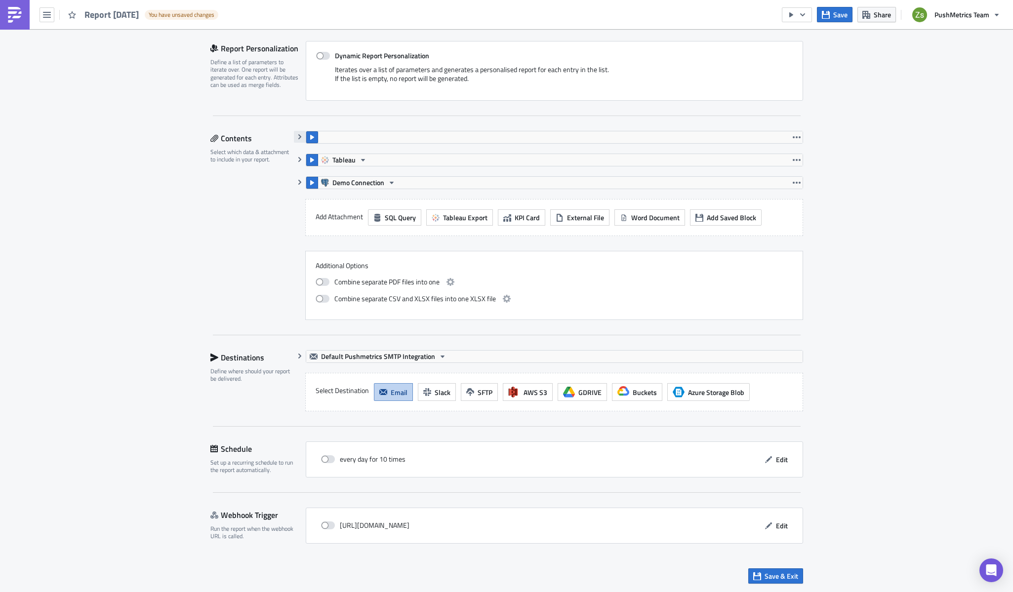
click at [298, 134] on icon "button" at bounding box center [299, 136] width 3 height 5
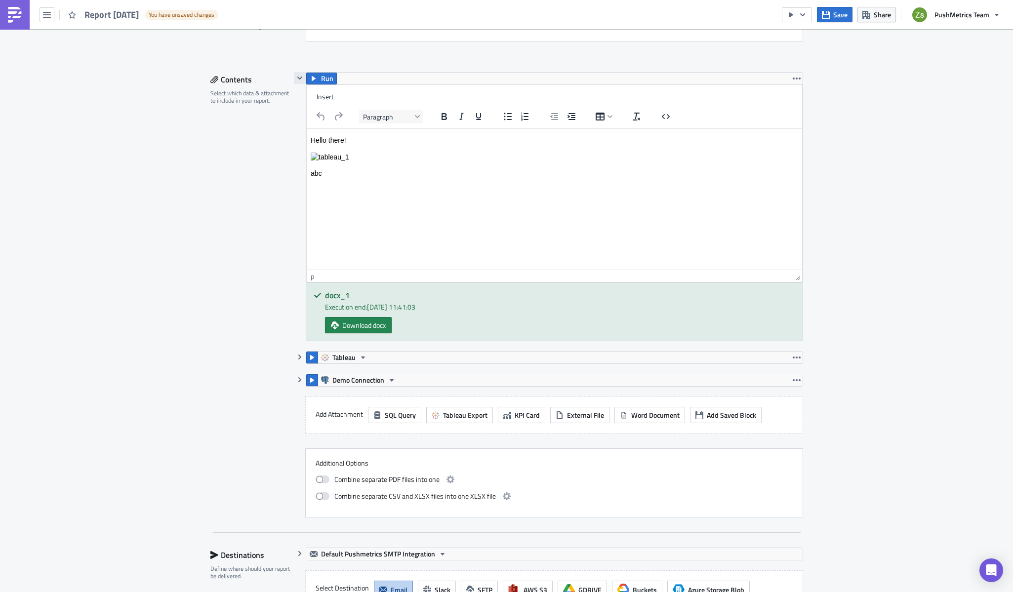
click at [297, 78] on icon "button" at bounding box center [299, 78] width 5 height 3
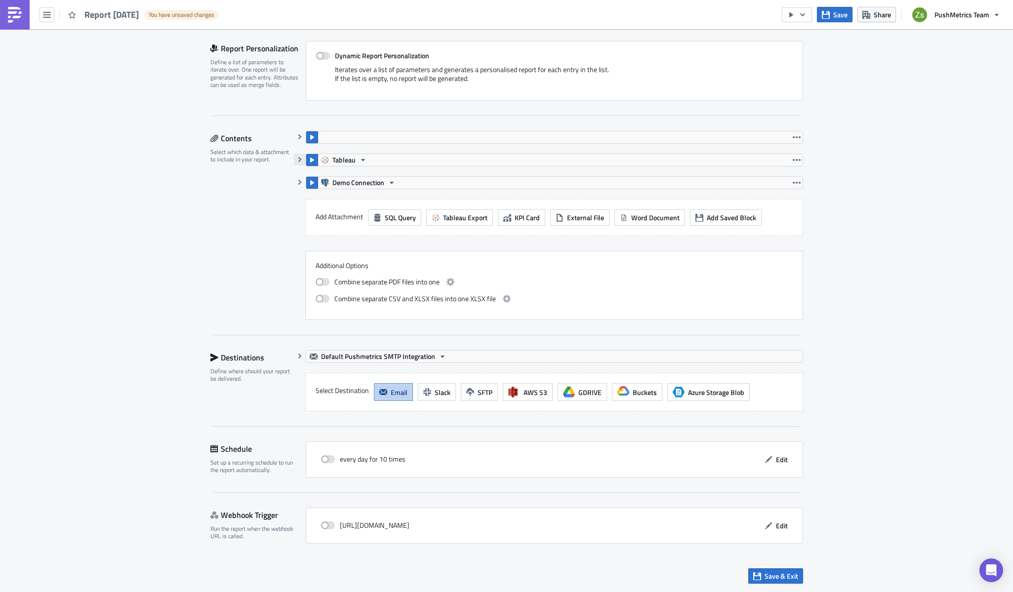
click at [296, 159] on icon "button" at bounding box center [300, 160] width 8 height 8
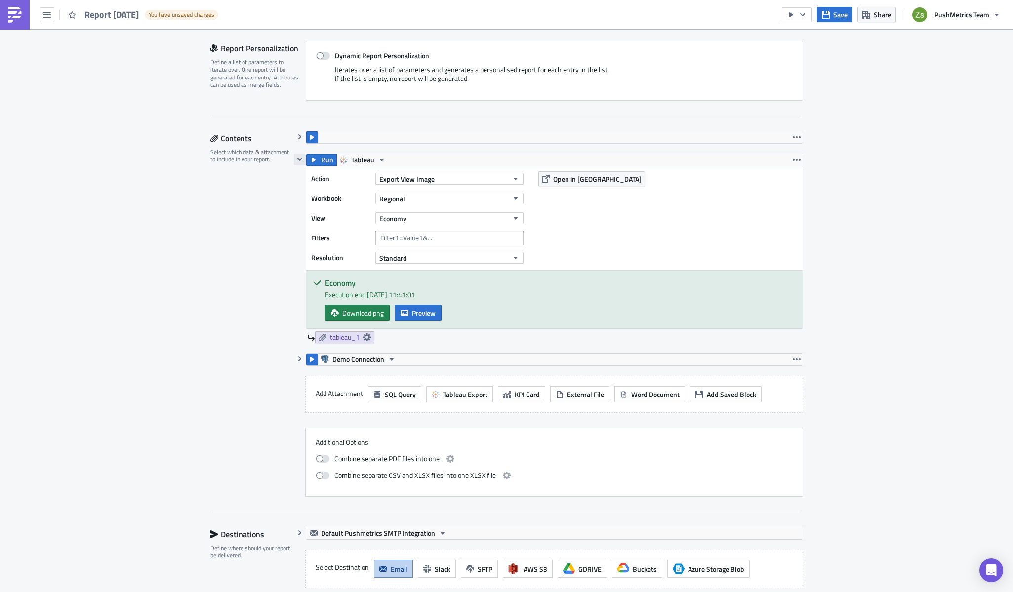
click at [296, 159] on icon "button" at bounding box center [300, 160] width 8 height 8
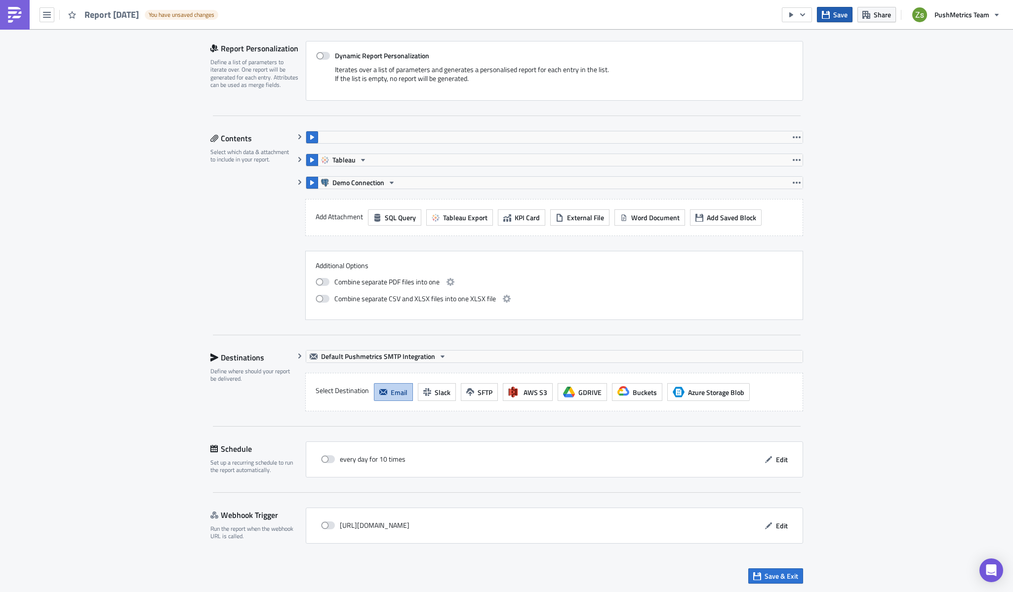
click at [754, 13] on span "Save" at bounding box center [840, 14] width 14 height 10
click at [12, 19] on img at bounding box center [15, 15] width 16 height 16
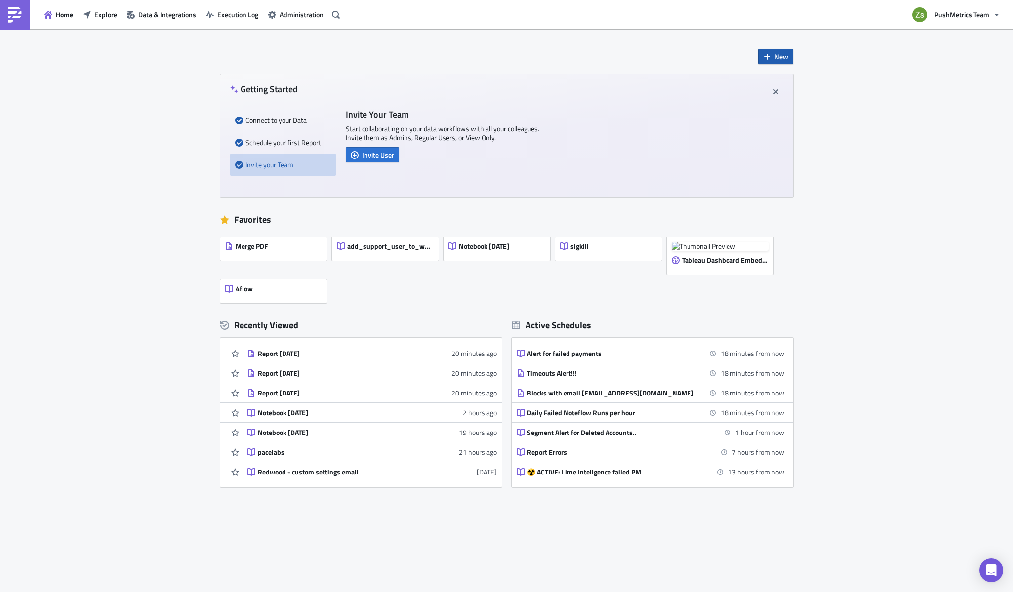
click at [754, 53] on icon "button" at bounding box center [767, 57] width 8 height 8
click at [754, 98] on div "Notebook" at bounding box center [808, 96] width 66 height 10
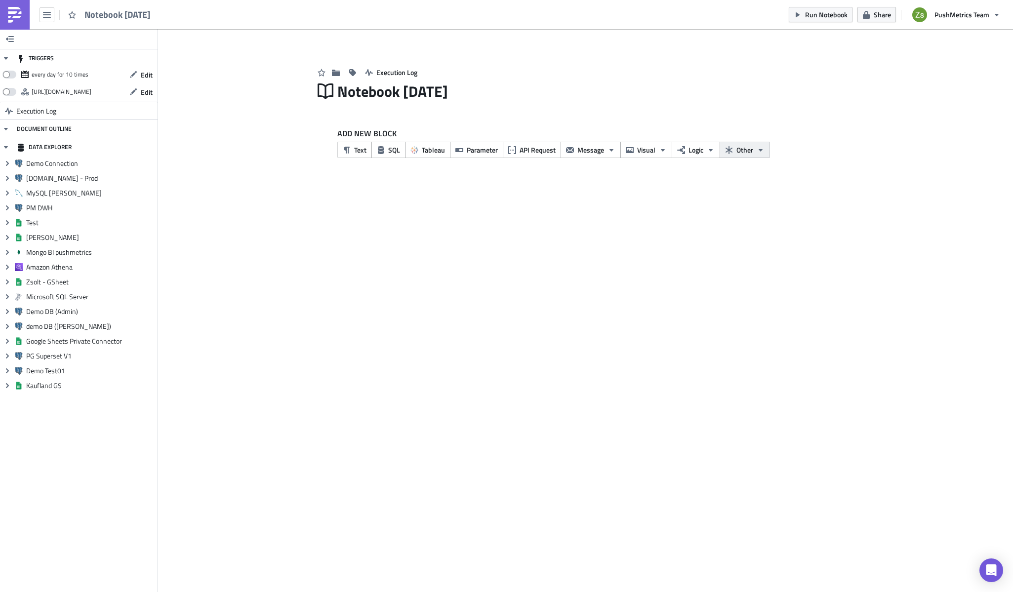
click at [754, 149] on icon "button" at bounding box center [760, 150] width 8 height 8
click at [651, 138] on div "OpenAI" at bounding box center [673, 135] width 66 height 10
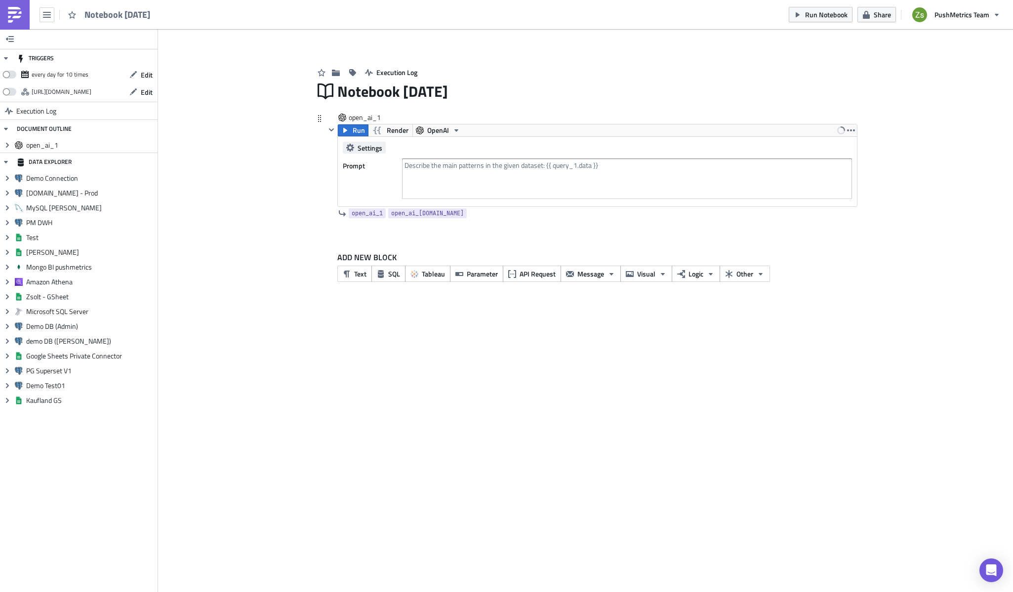
click at [357, 144] on span "Settings" at bounding box center [369, 148] width 25 height 10
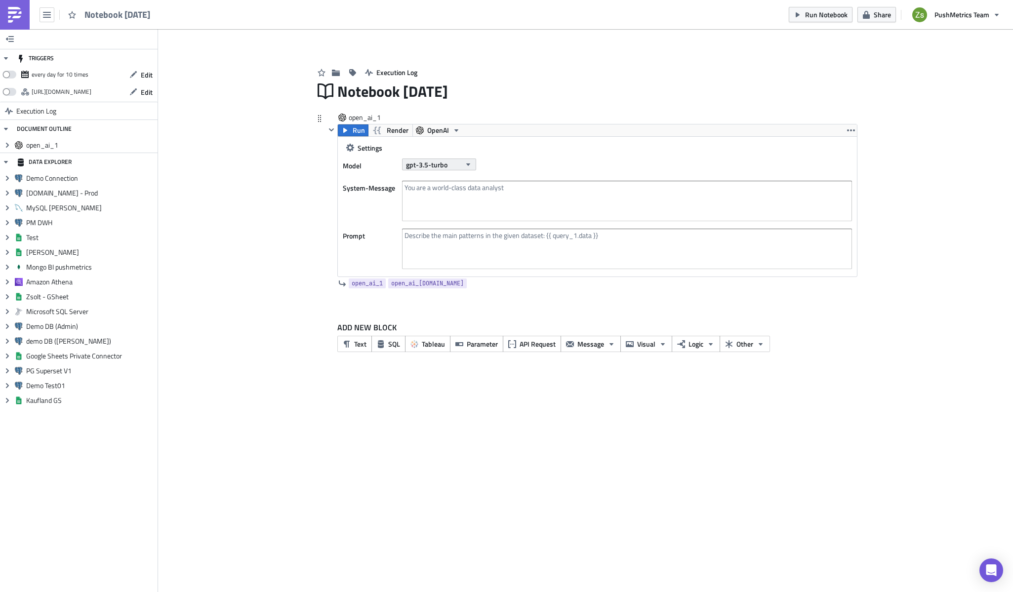
click at [434, 160] on span "gpt-3.5-turbo" at bounding box center [426, 164] width 41 height 10
click at [523, 156] on div "Settings Model gpt-3.5-turbo System-Message" at bounding box center [597, 181] width 509 height 79
click at [332, 127] on icon "button" at bounding box center [331, 130] width 8 height 8
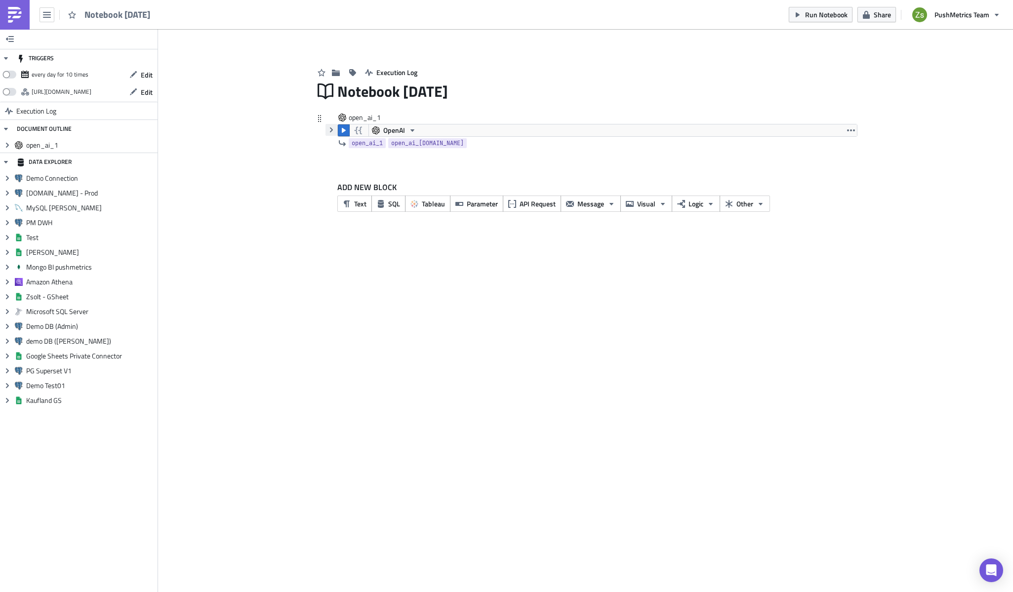
click at [332, 127] on icon "button" at bounding box center [331, 130] width 8 height 8
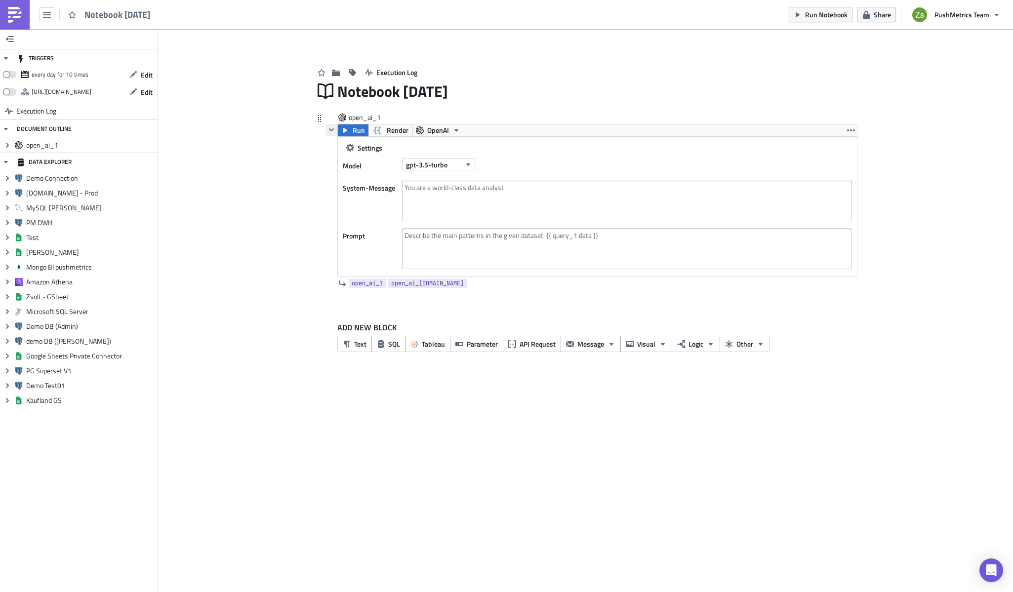
click at [332, 127] on icon "button" at bounding box center [331, 130] width 8 height 8
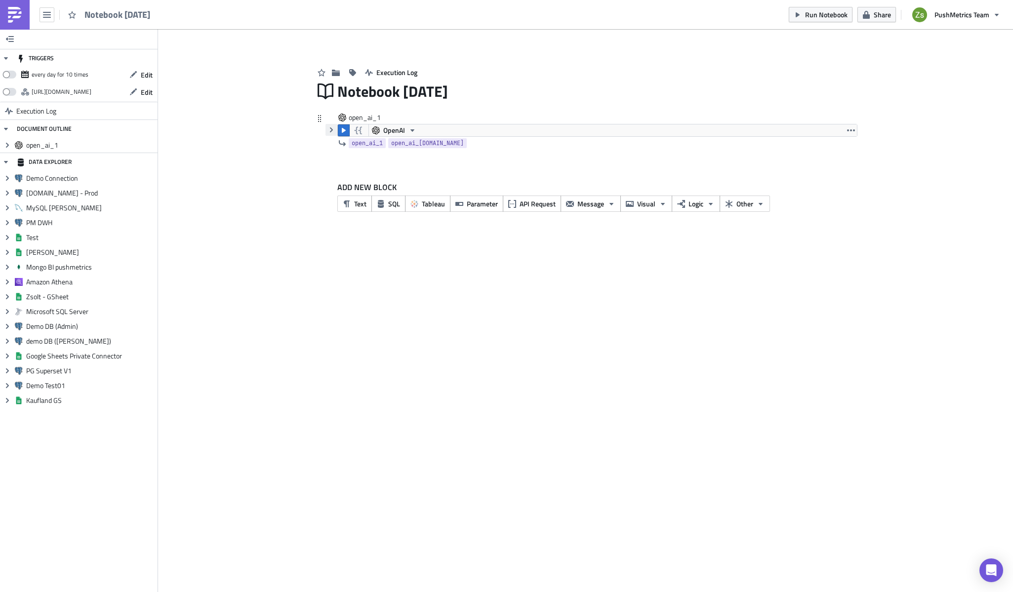
click at [332, 127] on icon "button" at bounding box center [331, 130] width 8 height 8
